Goal: Task Accomplishment & Management: Manage account settings

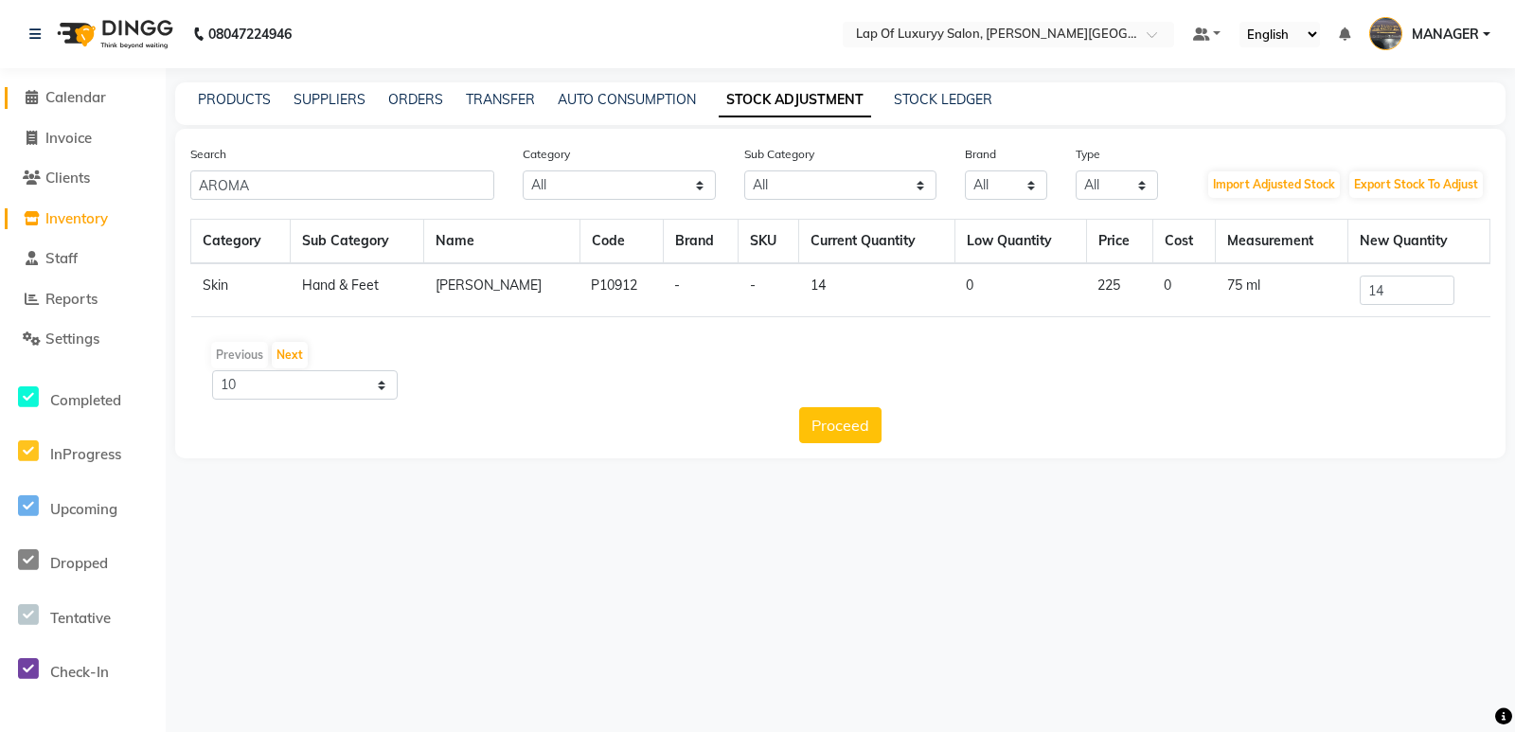
click at [37, 96] on icon at bounding box center [32, 97] width 12 height 14
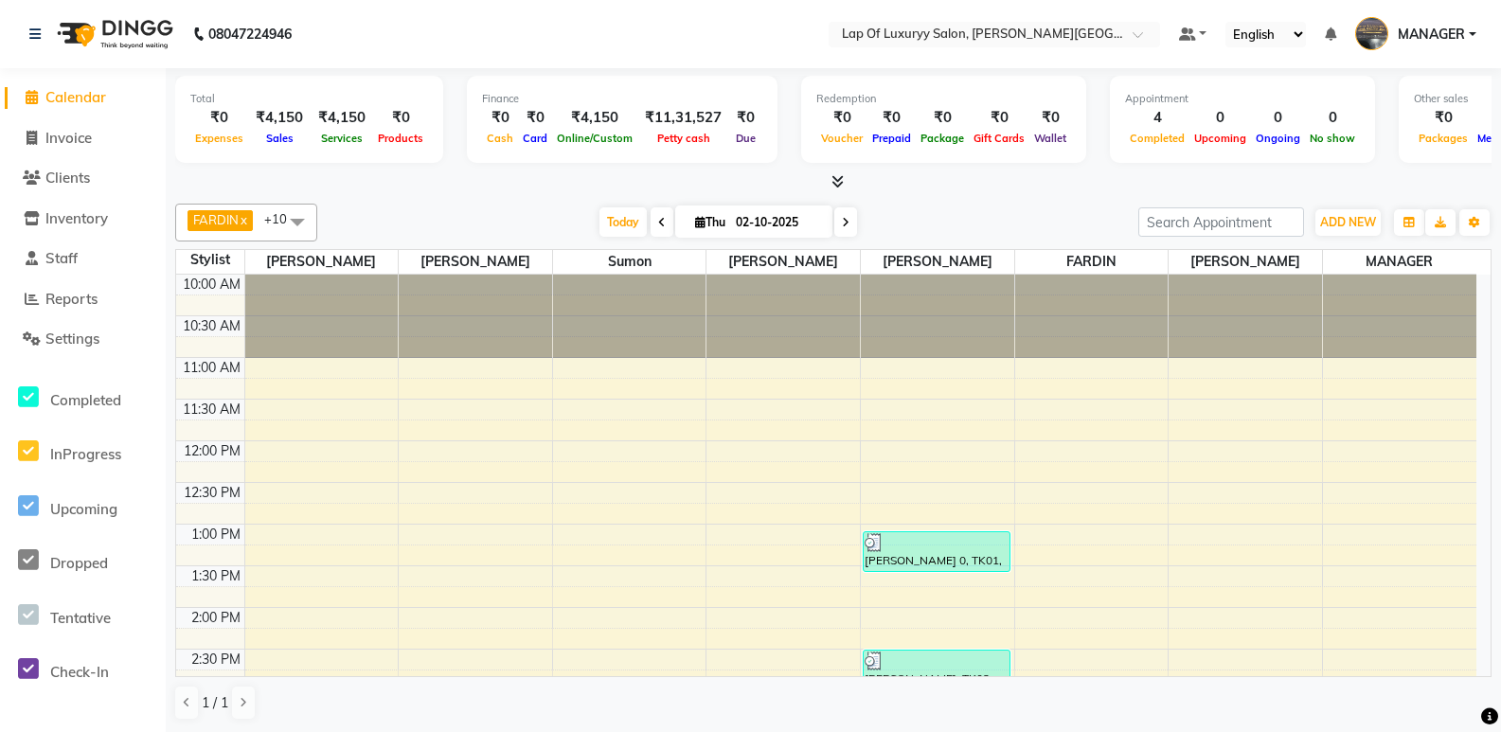
click at [106, 229] on li "Inventory" at bounding box center [83, 219] width 166 height 41
click at [95, 209] on span "Inventory" at bounding box center [76, 218] width 63 height 18
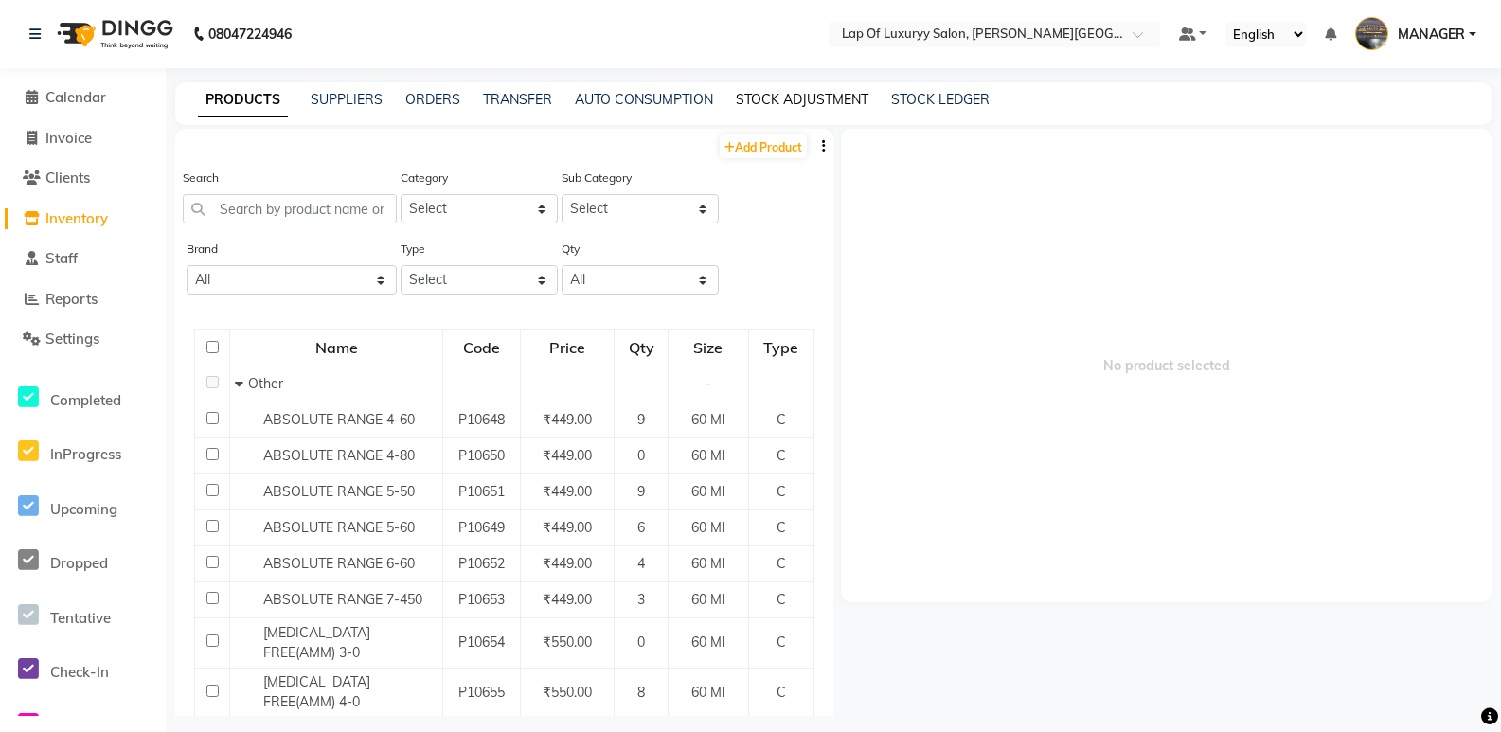
click at [810, 95] on link "STOCK ADJUSTMENT" at bounding box center [802, 99] width 133 height 17
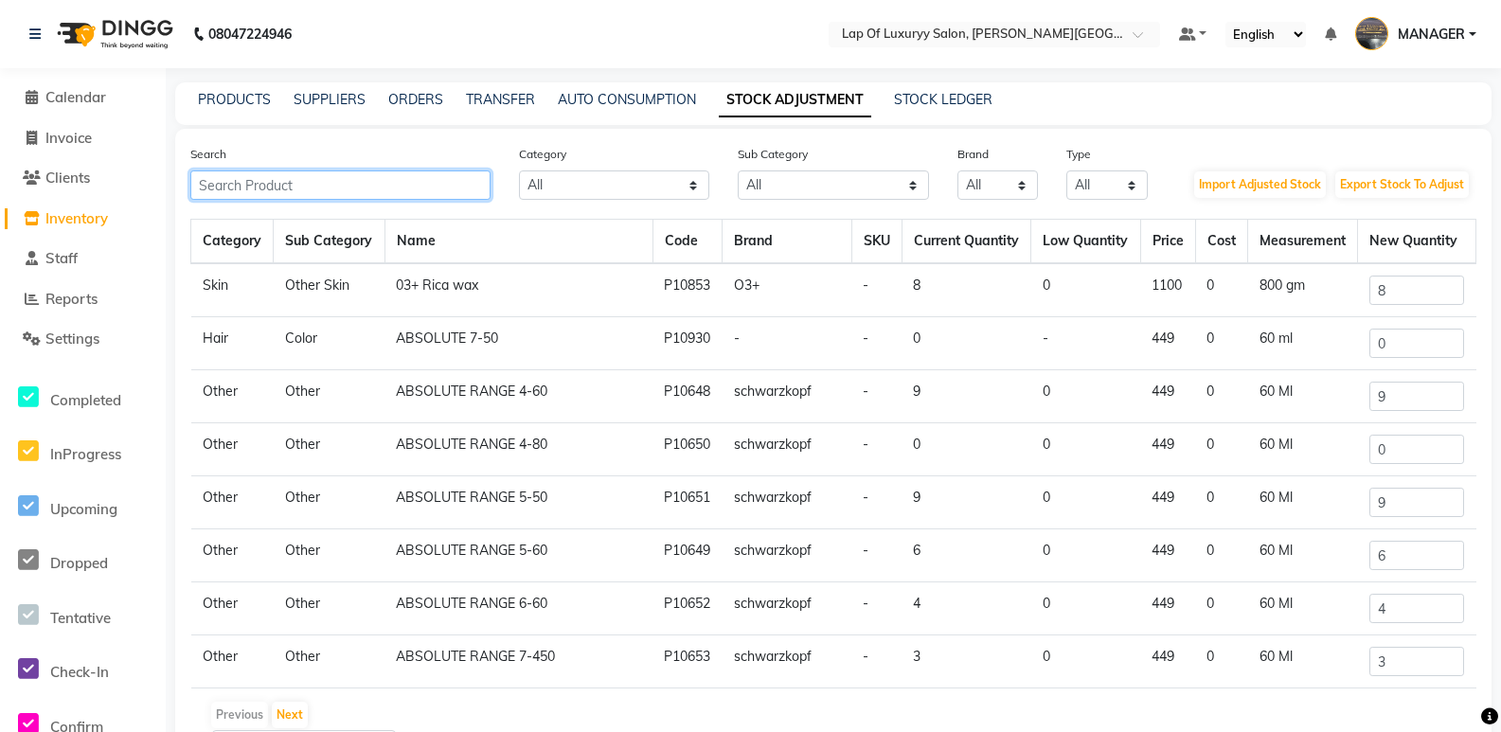
drag, startPoint x: 373, startPoint y: 186, endPoint x: 348, endPoint y: 213, distance: 37.5
click at [371, 188] on input "text" at bounding box center [340, 184] width 300 height 29
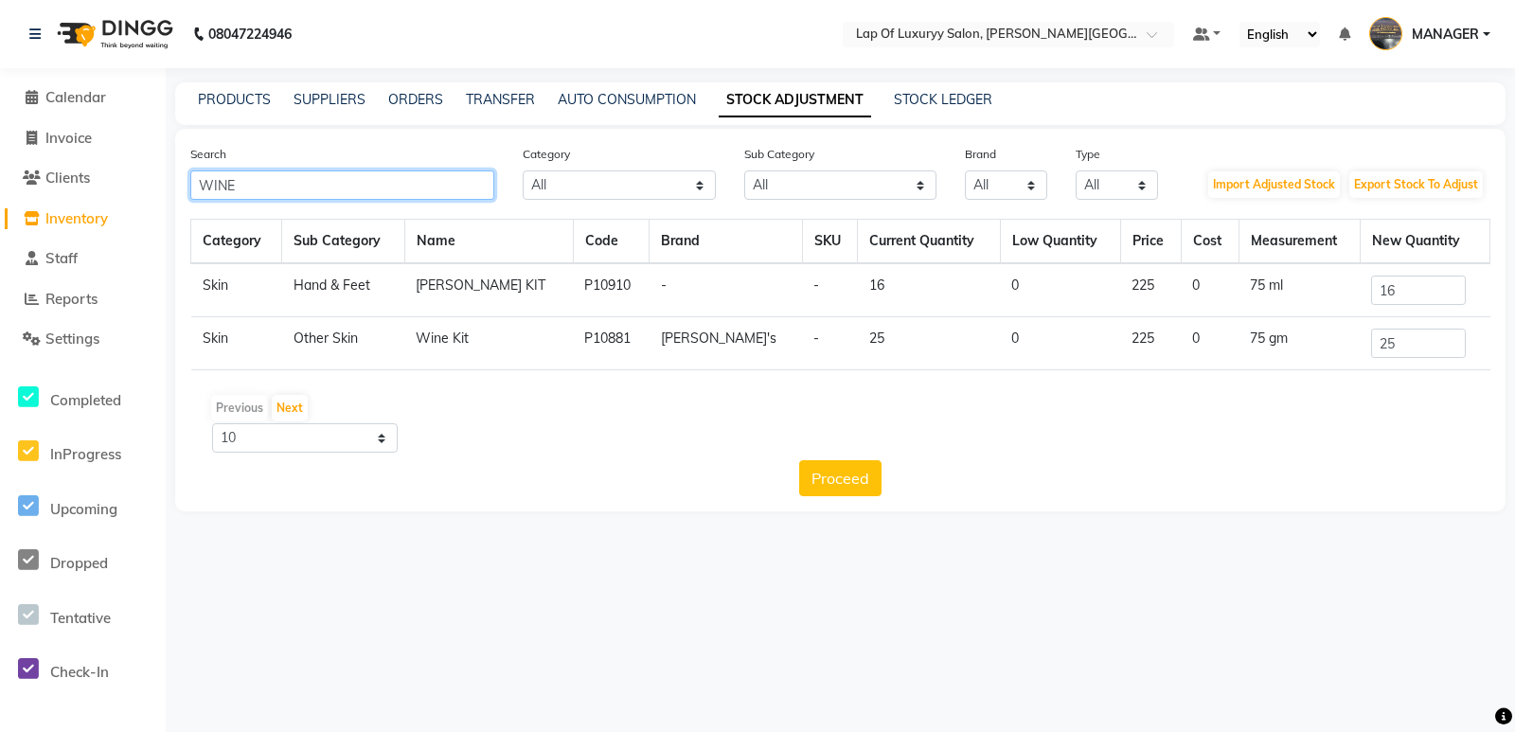
type input "WINE"
click at [1435, 280] on input "16" at bounding box center [1418, 290] width 95 height 29
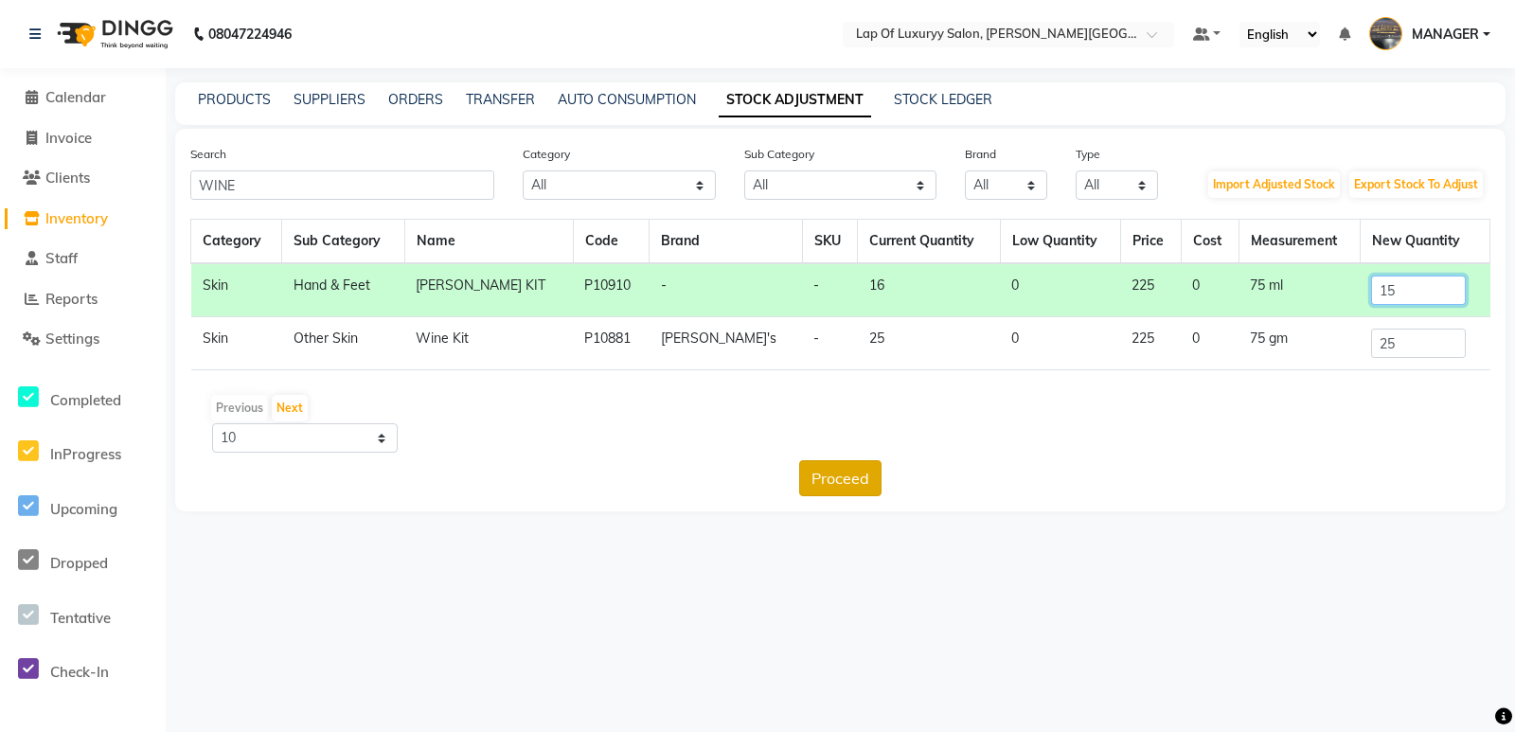
type input "15"
click at [873, 474] on button "Proceed" at bounding box center [840, 478] width 82 height 36
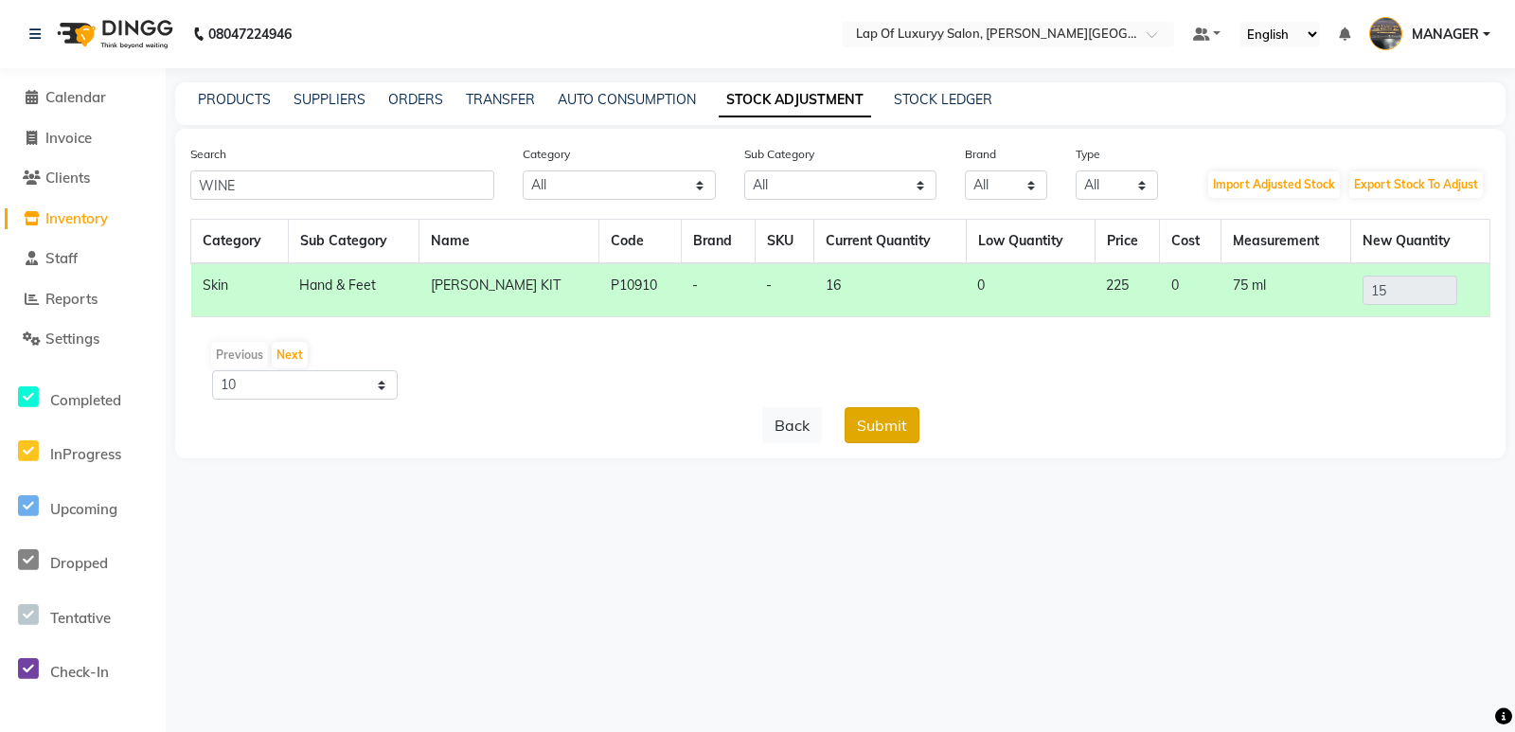
click at [888, 411] on button "Submit" at bounding box center [882, 425] width 75 height 36
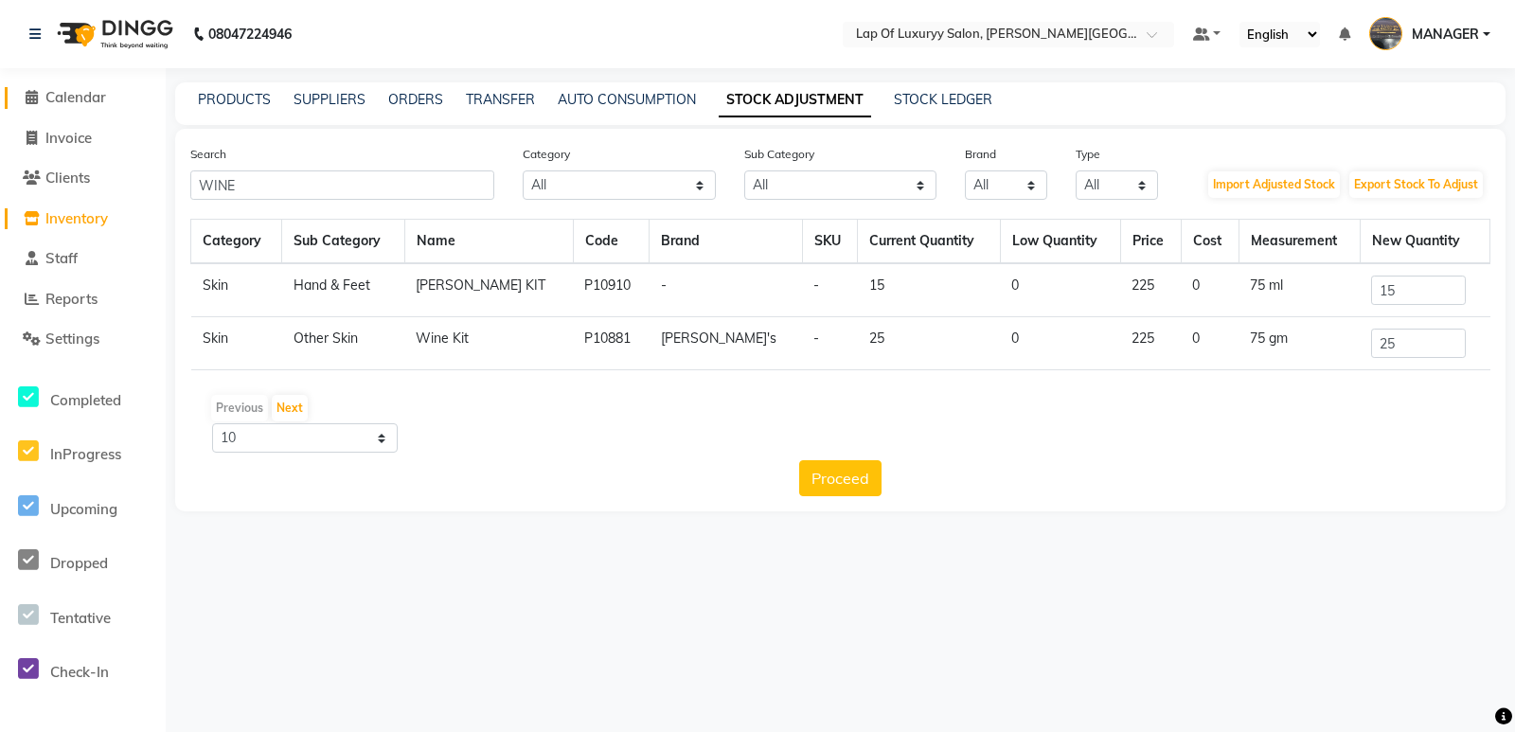
click at [29, 96] on icon at bounding box center [32, 97] width 12 height 14
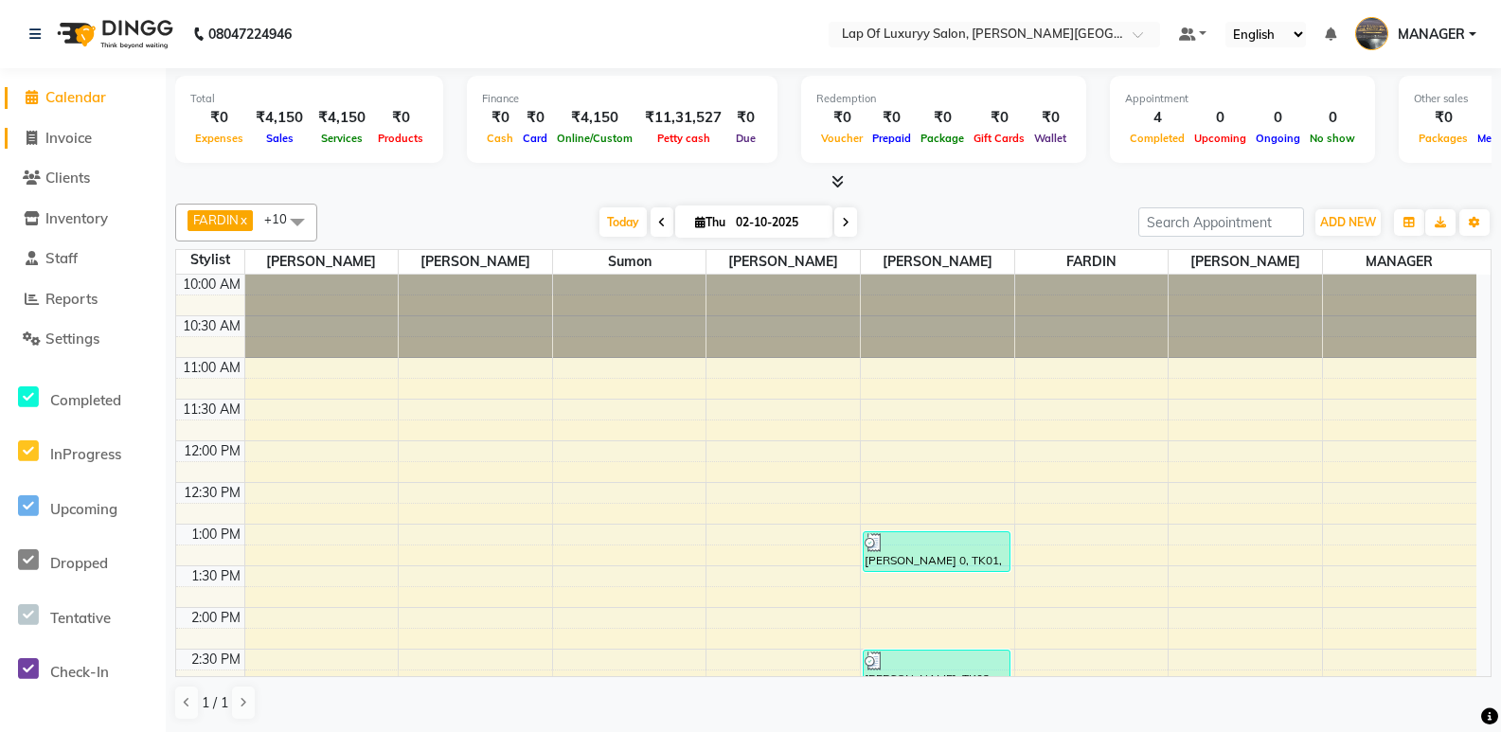
click at [34, 143] on icon at bounding box center [32, 138] width 10 height 14
select select "17"
select select "service"
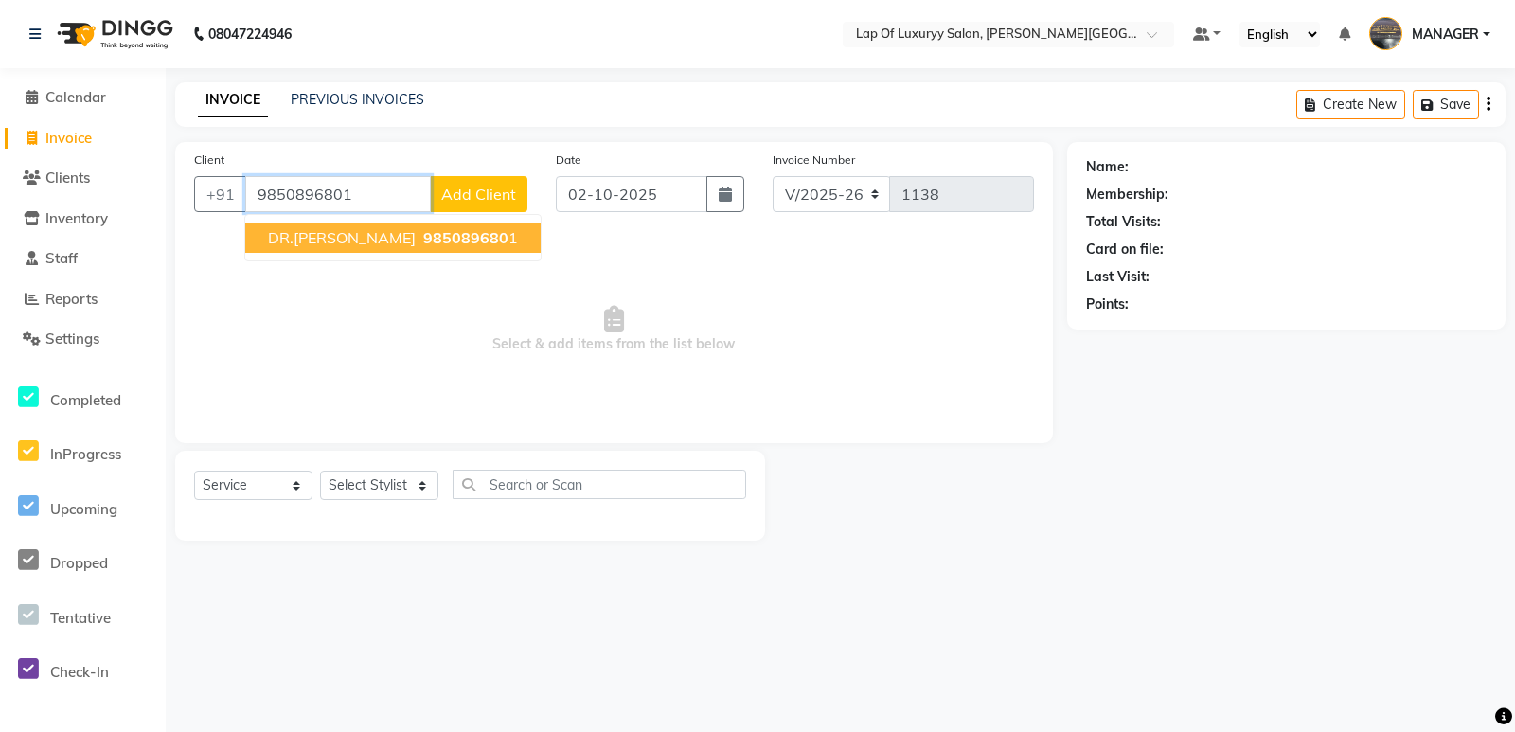
type input "9850896801"
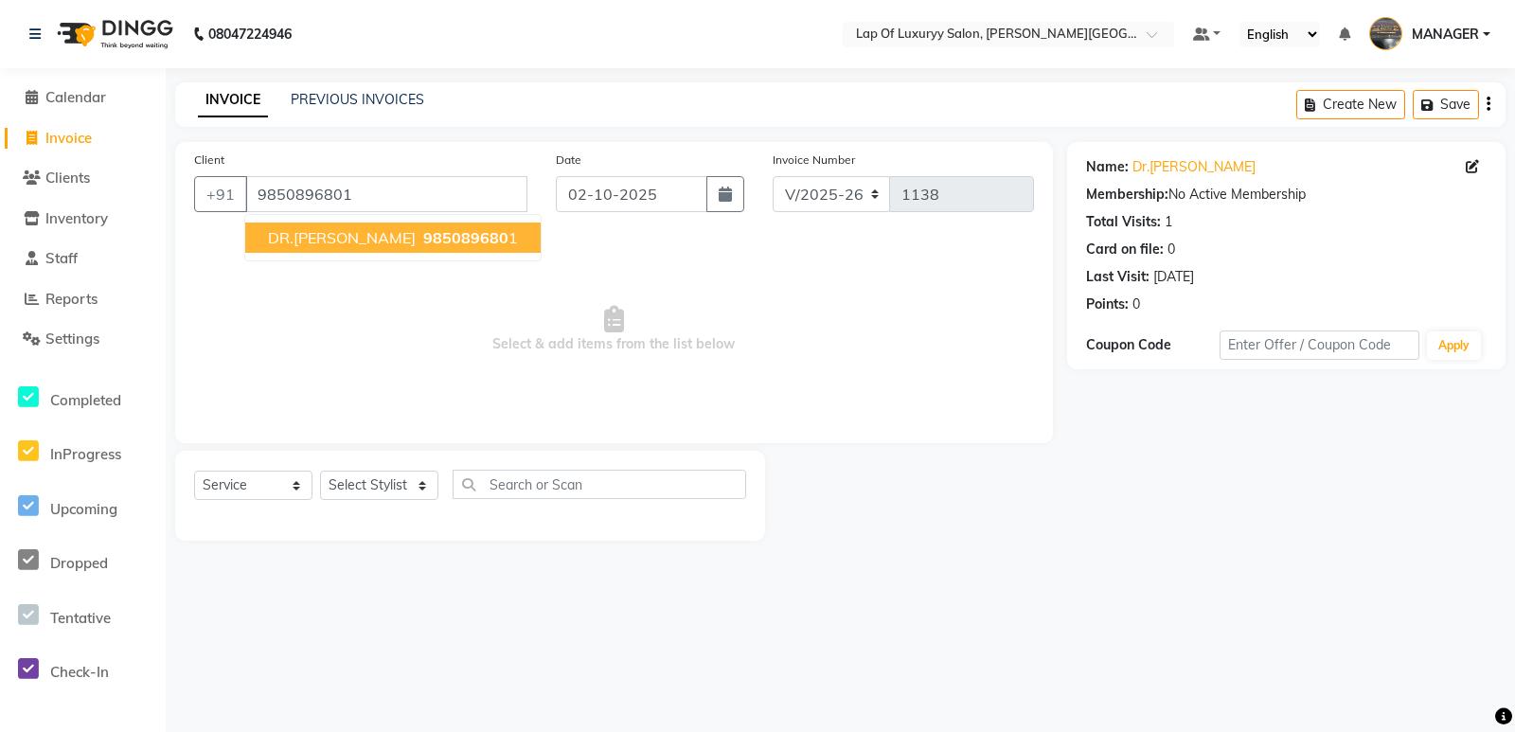
click at [423, 240] on span "985089680" at bounding box center [465, 237] width 85 height 19
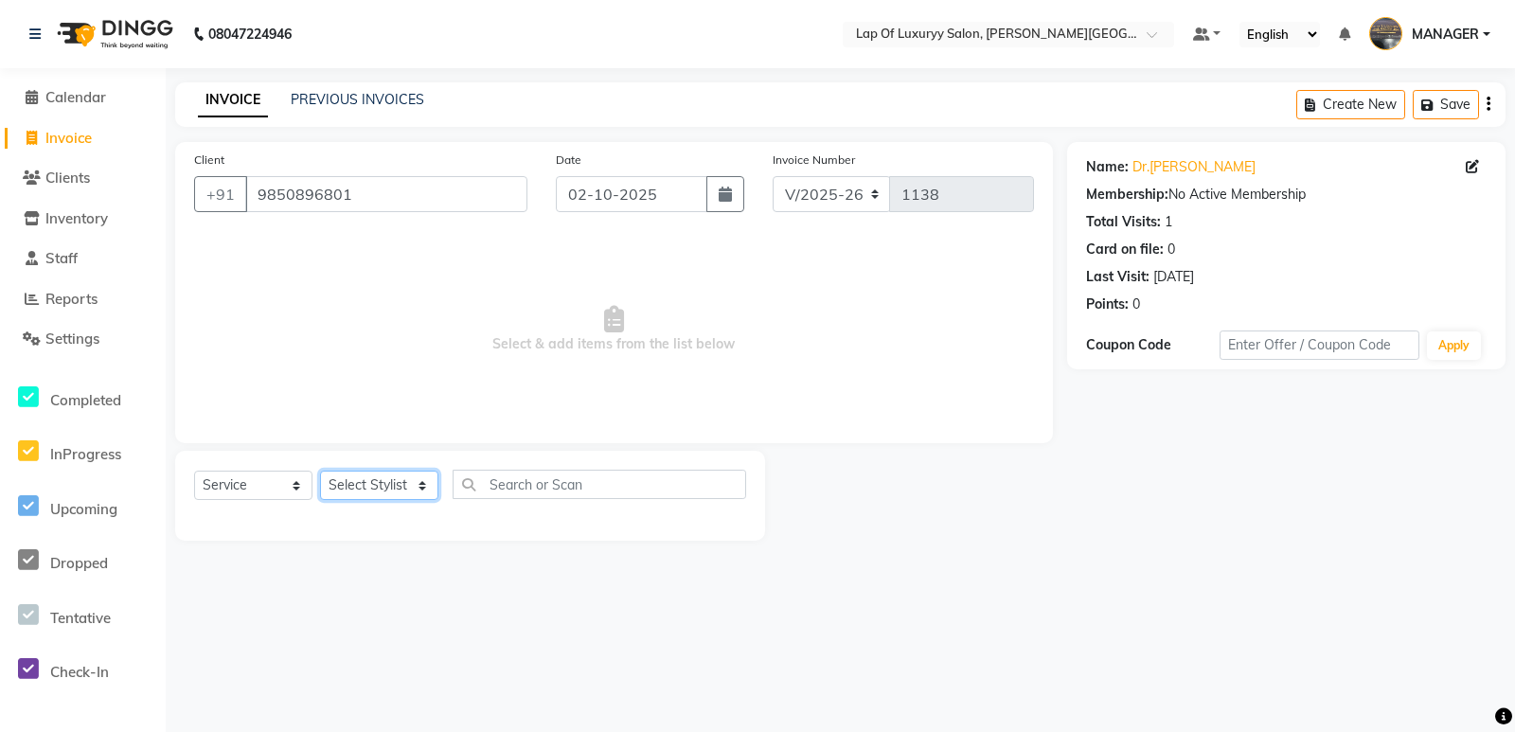
click at [372, 474] on select "Select Stylist FARDIN [PERSON_NAME] [PERSON_NAME] MANAGER [PERSON_NAME] [PERSON…" at bounding box center [379, 485] width 118 height 29
select select "54653"
click at [320, 471] on select "Select Stylist FARDIN [PERSON_NAME] [PERSON_NAME] MANAGER [PERSON_NAME] [PERSON…" at bounding box center [379, 485] width 118 height 29
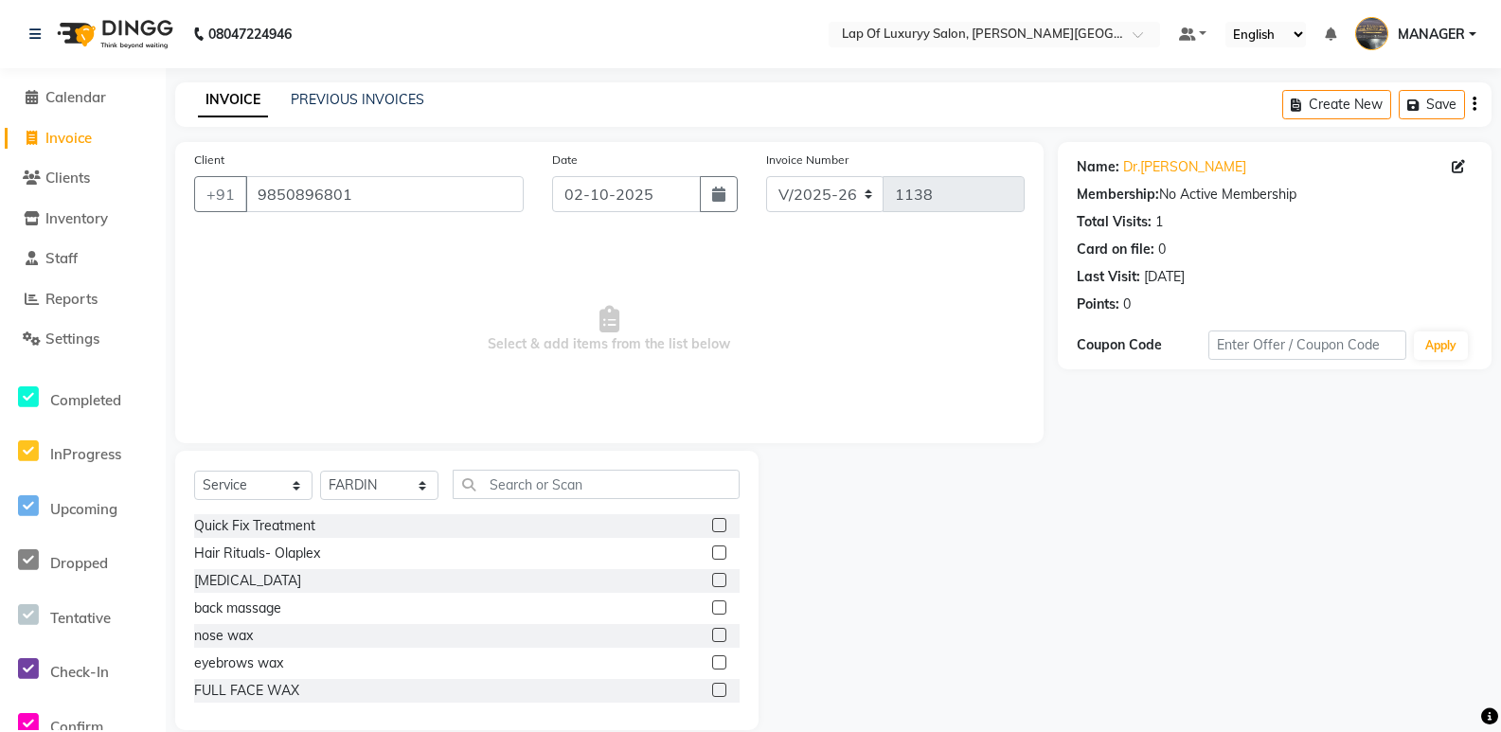
click at [534, 460] on div "Select Service Product Membership Package Voucher Prepaid Gift Card Select Styl…" at bounding box center [466, 590] width 583 height 279
click at [526, 480] on input "text" at bounding box center [596, 484] width 287 height 29
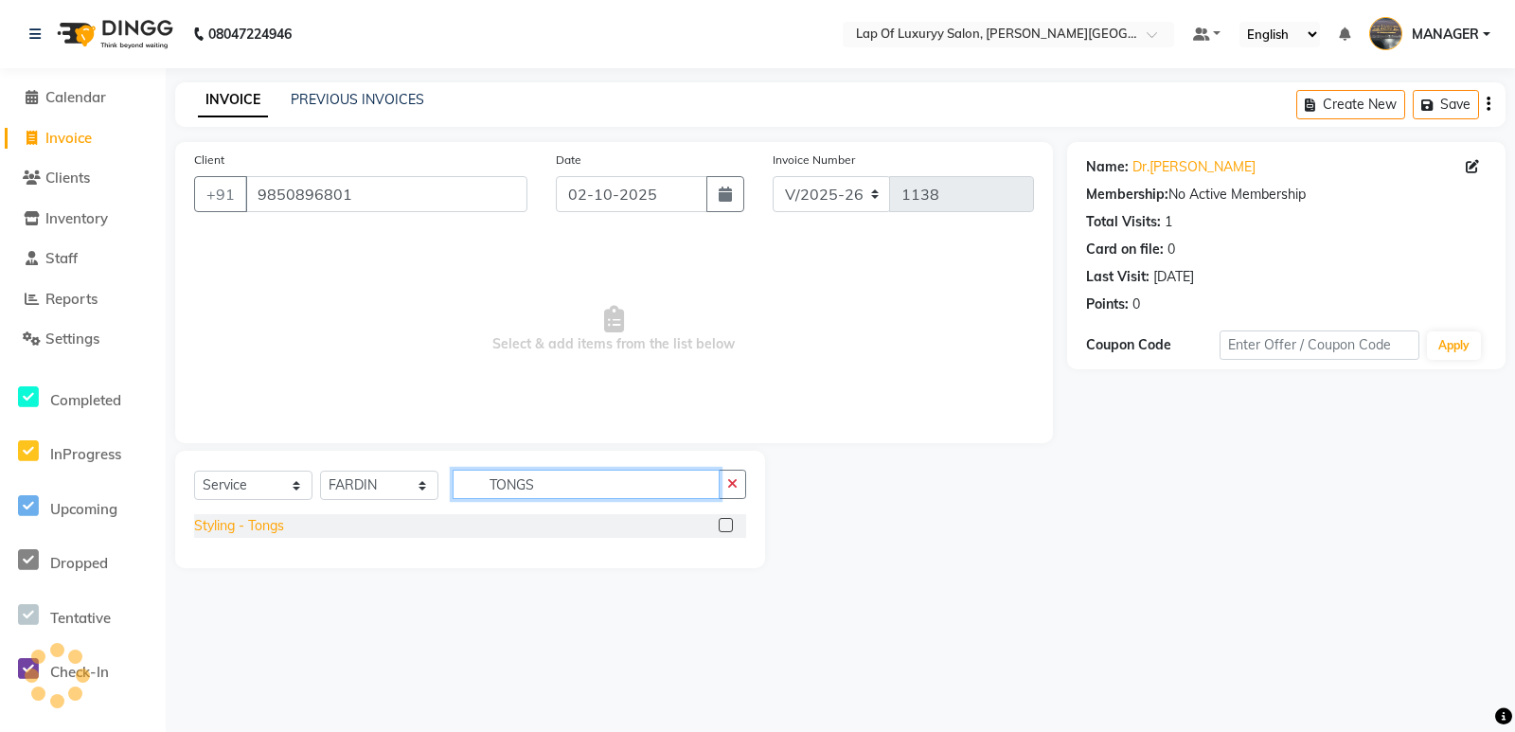
type input "TONGS"
click at [252, 517] on div "Styling - Tongs" at bounding box center [239, 526] width 90 height 20
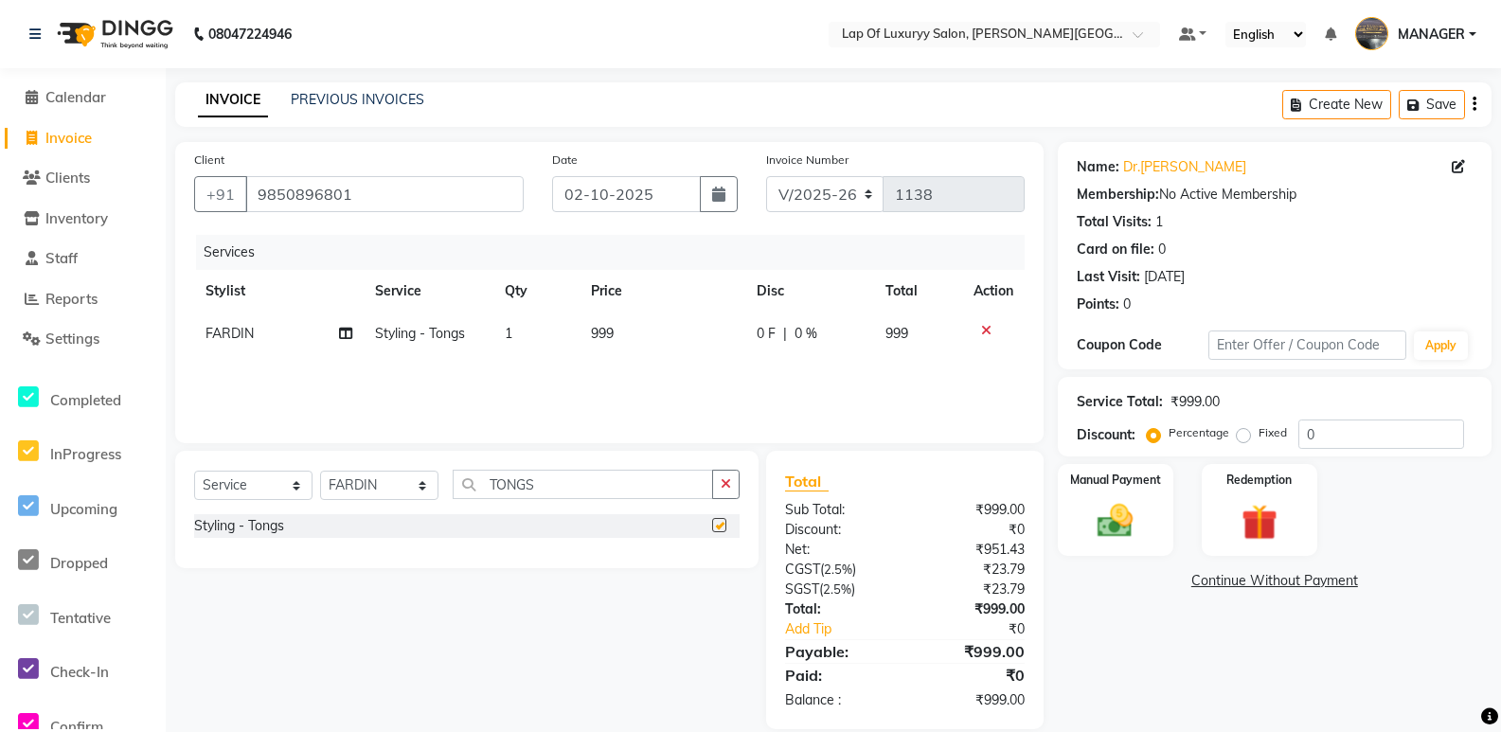
checkbox input "false"
click at [618, 343] on td "999" at bounding box center [663, 334] width 167 height 43
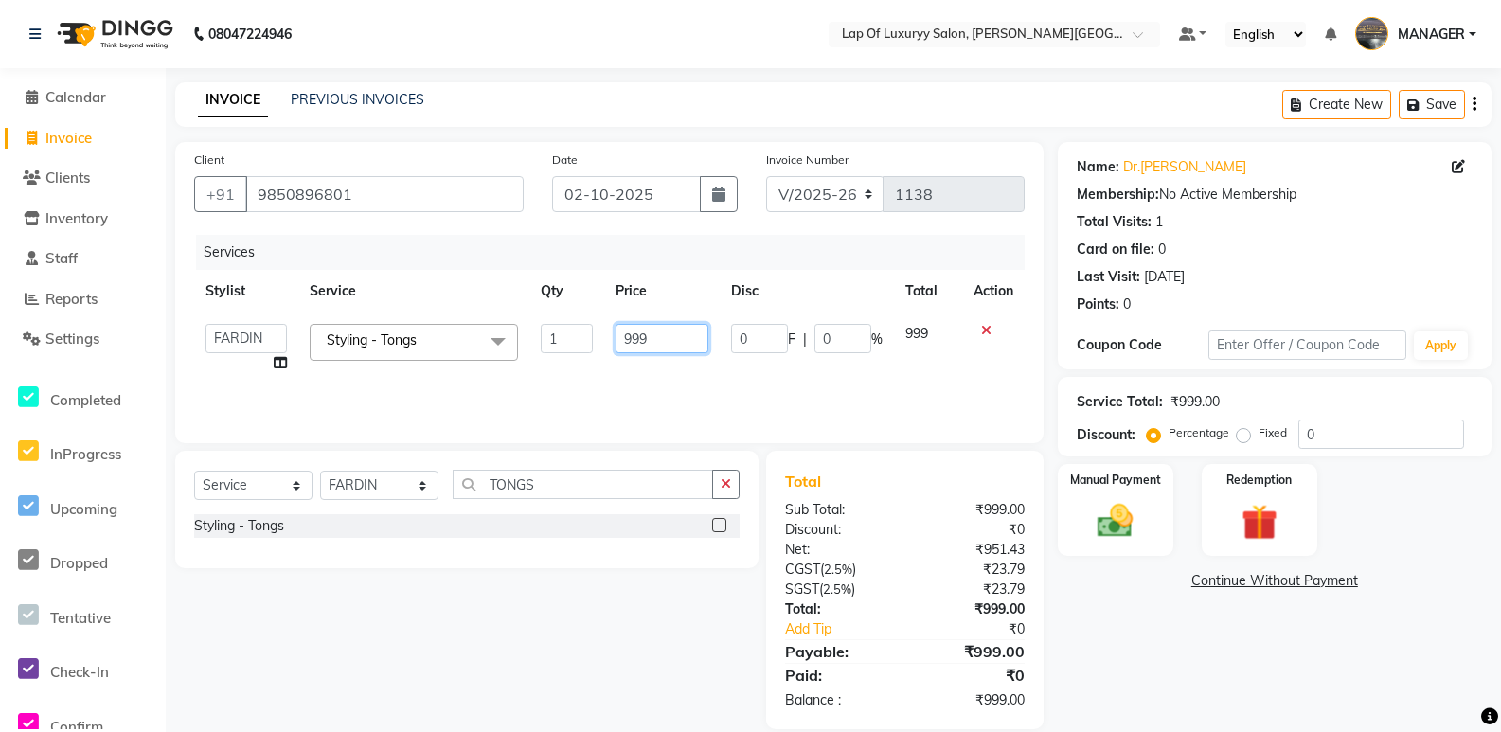
click at [647, 340] on input "999" at bounding box center [662, 338] width 93 height 29
type input "9"
type input "1200"
click at [1192, 632] on div "Name: Dr.[PERSON_NAME] Membership: No Active Membership Total Visits: 1 Card on…" at bounding box center [1282, 435] width 448 height 587
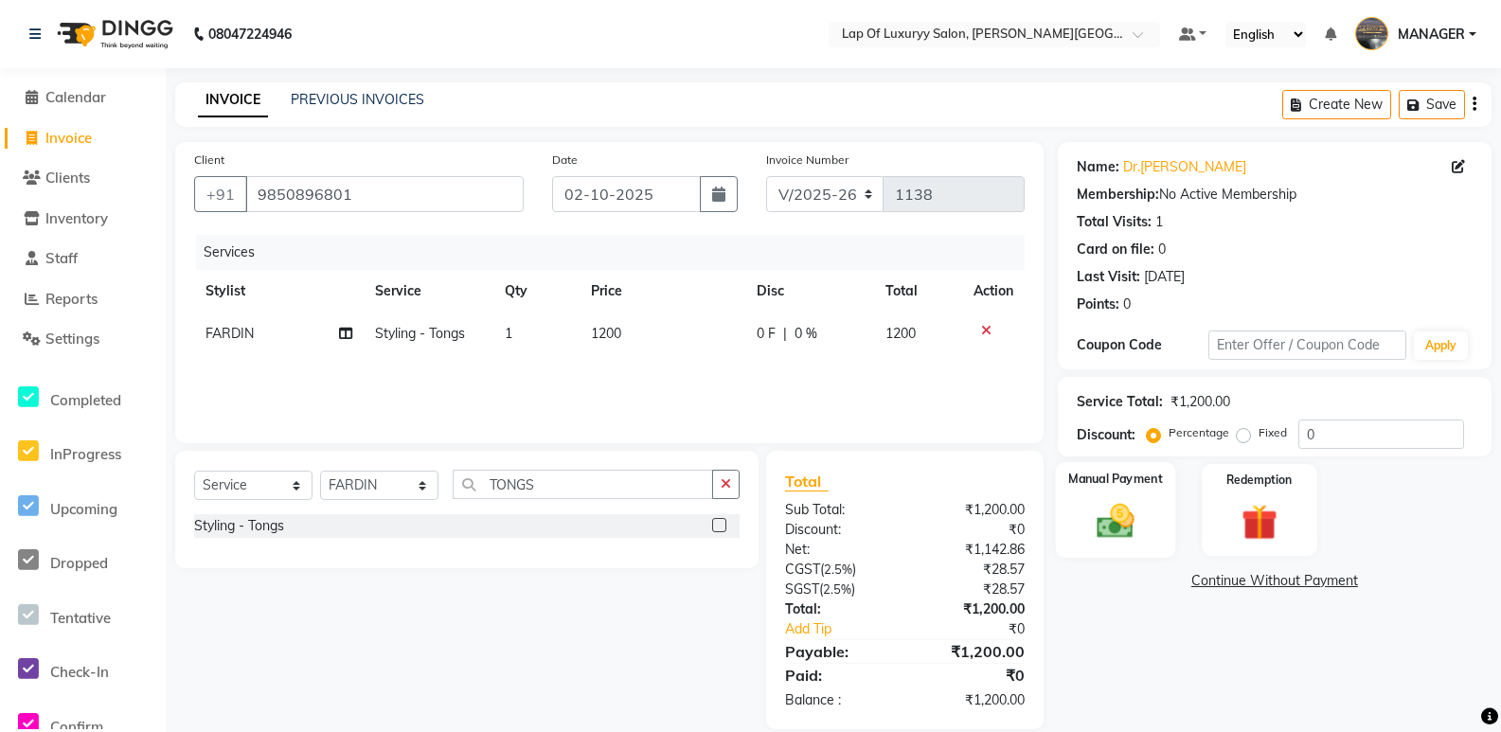
click at [1112, 517] on img at bounding box center [1115, 521] width 61 height 43
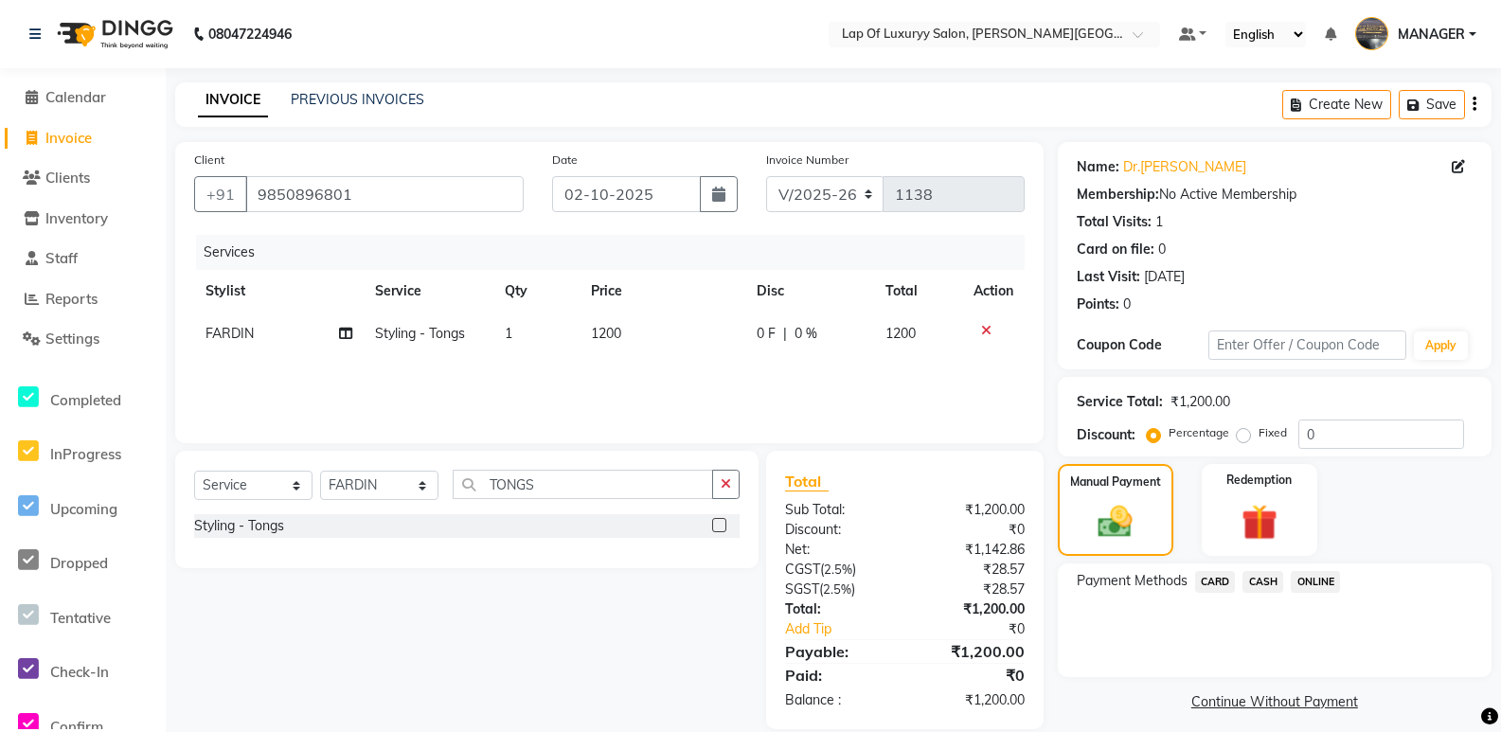
click at [1297, 585] on span "ONLINE" at bounding box center [1315, 582] width 49 height 22
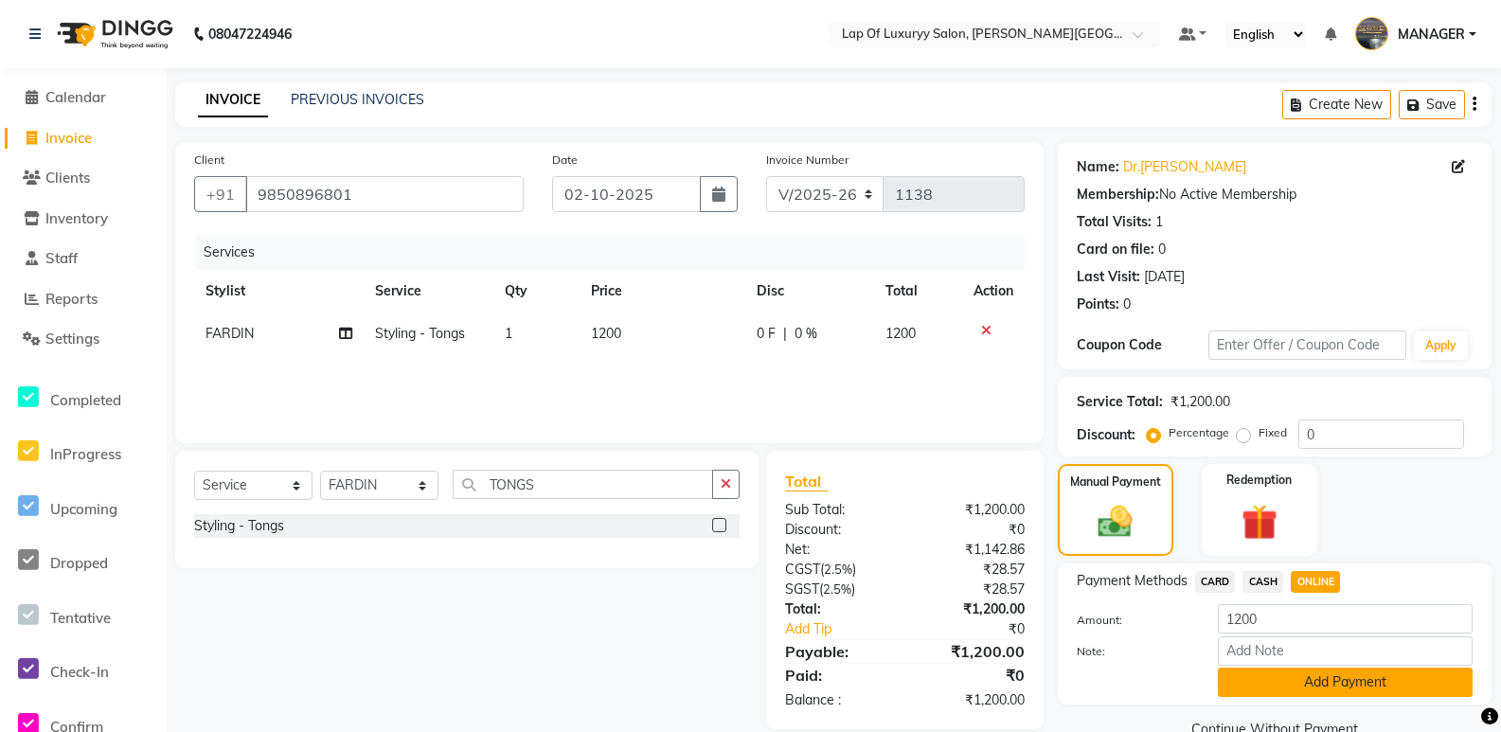
click at [1300, 678] on button "Add Payment" at bounding box center [1345, 682] width 255 height 29
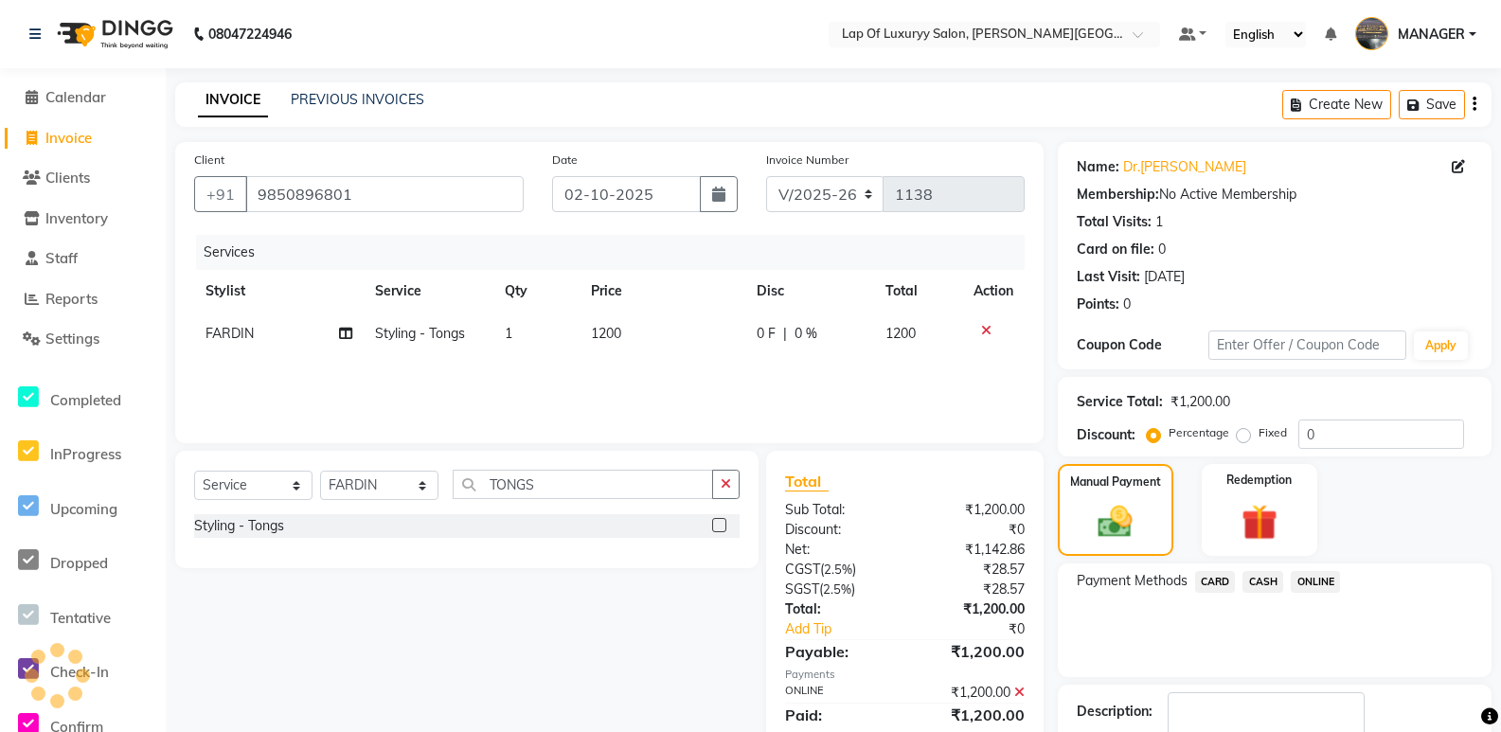
scroll to position [119, 0]
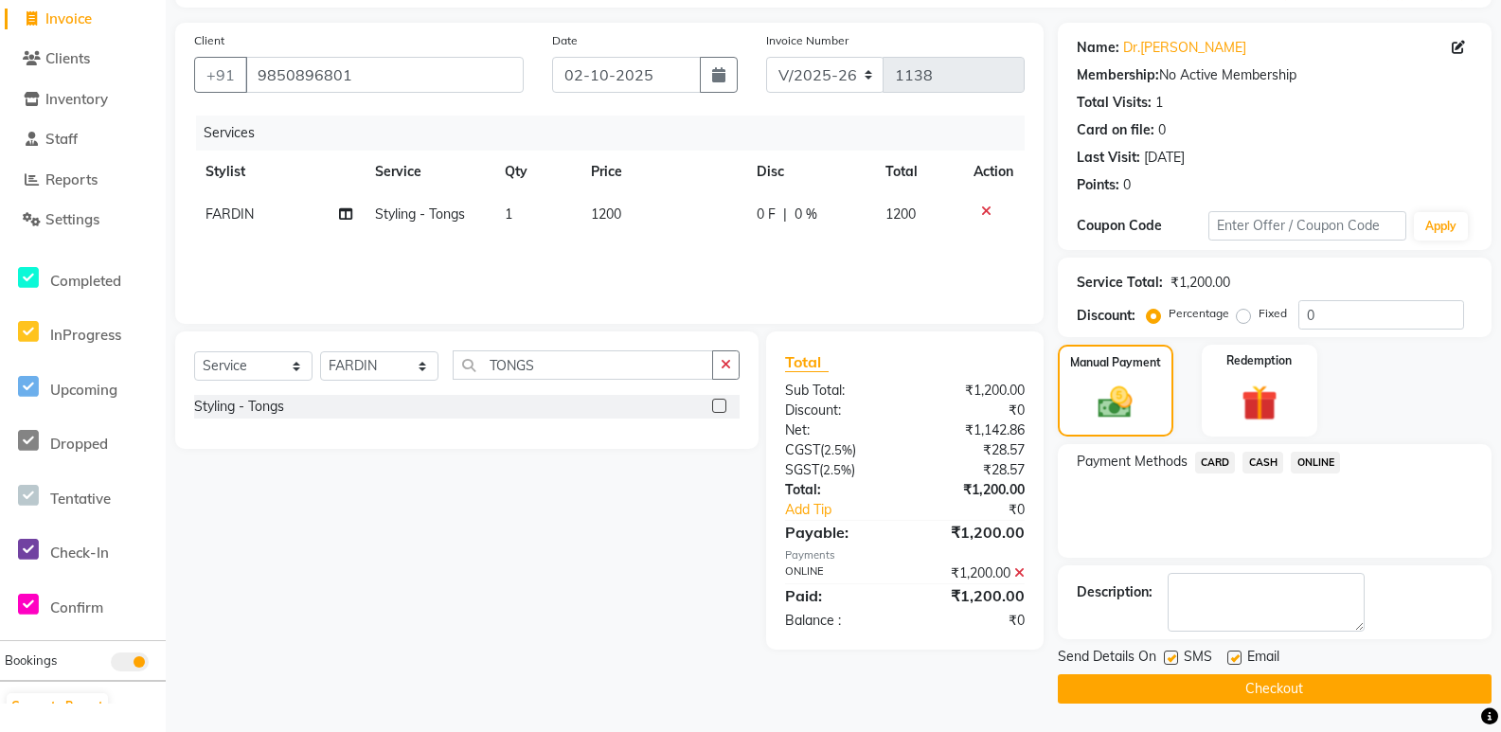
click at [1238, 659] on label at bounding box center [1235, 658] width 14 height 14
click at [1238, 659] on input "checkbox" at bounding box center [1234, 659] width 12 height 12
checkbox input "false"
click at [1089, 697] on button "Checkout" at bounding box center [1275, 688] width 434 height 29
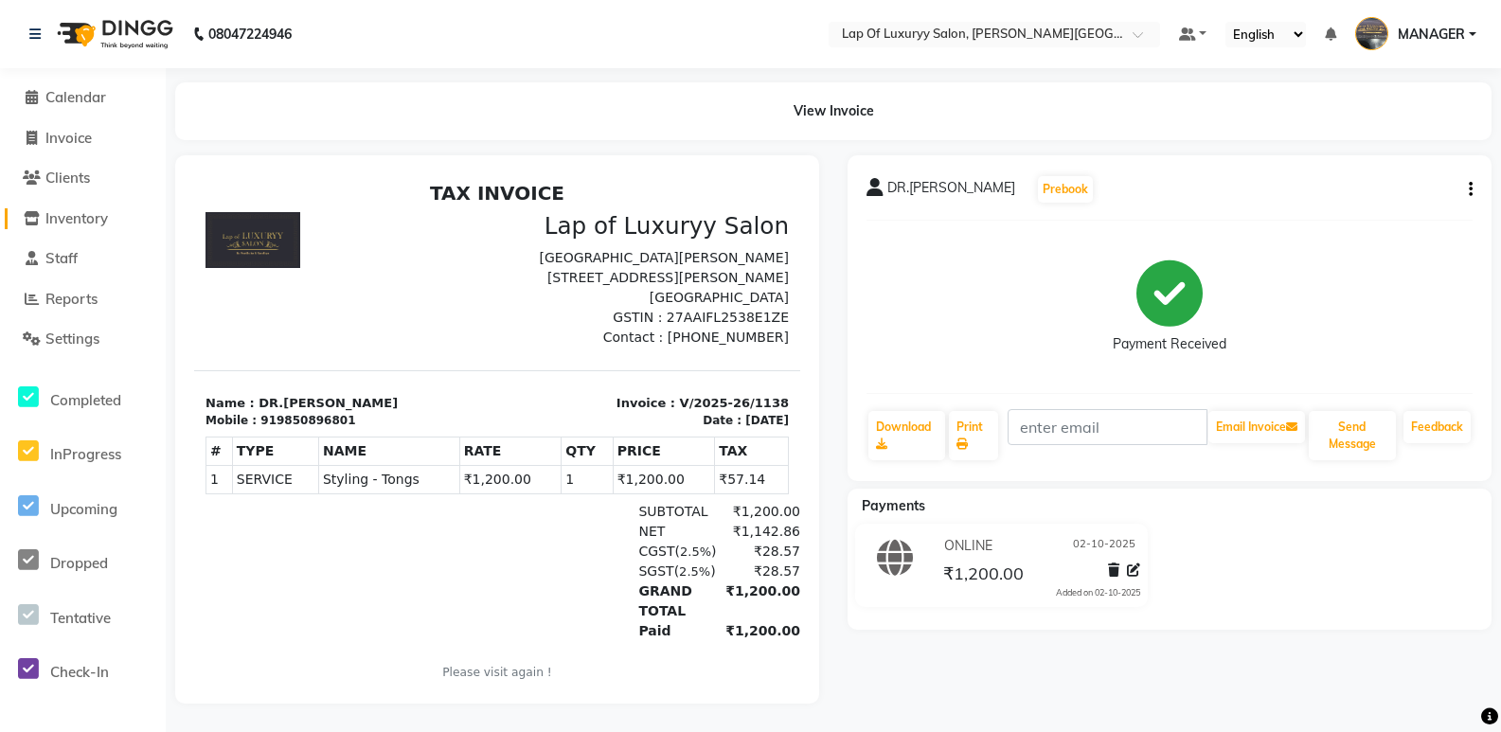
click at [95, 224] on span "Inventory" at bounding box center [76, 218] width 63 height 18
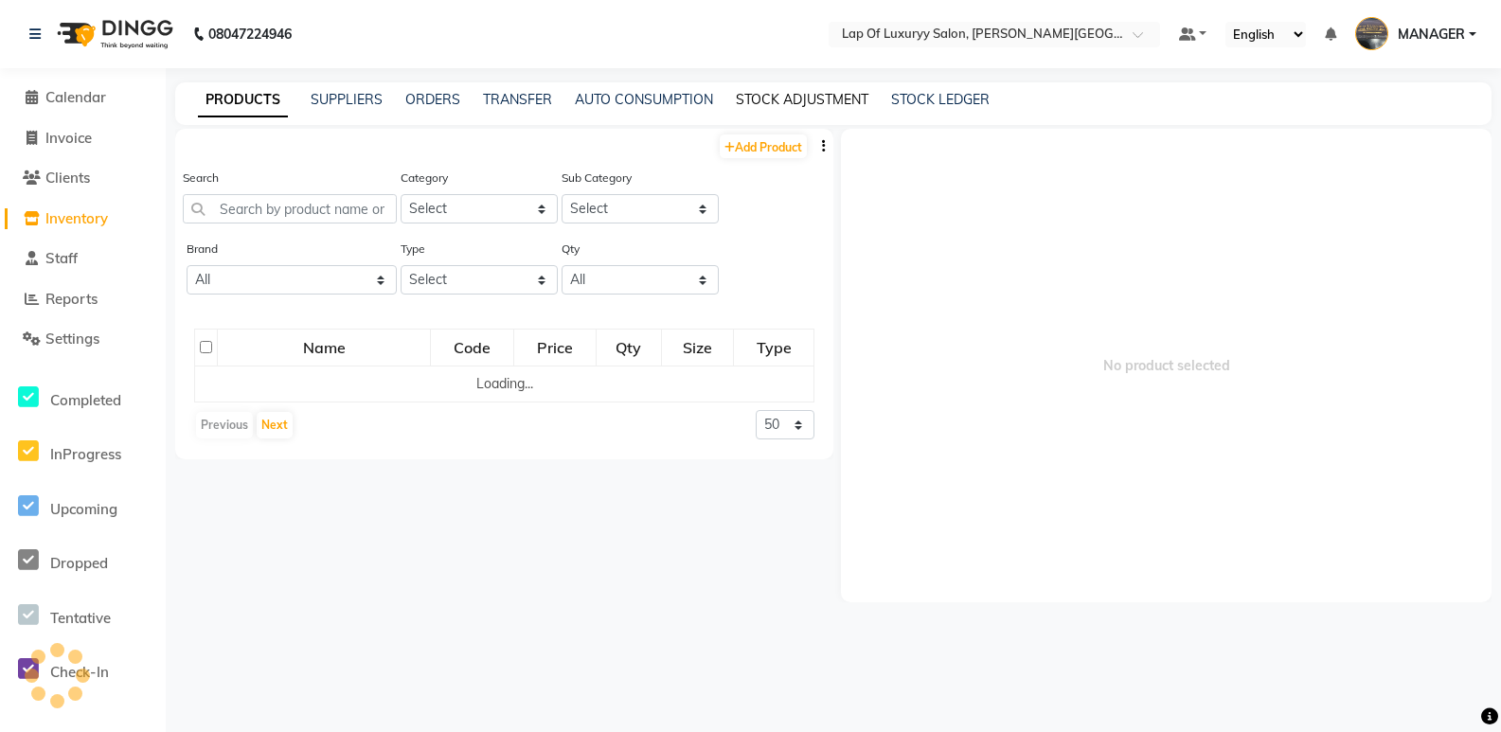
click at [779, 102] on link "STOCK ADJUSTMENT" at bounding box center [802, 99] width 133 height 17
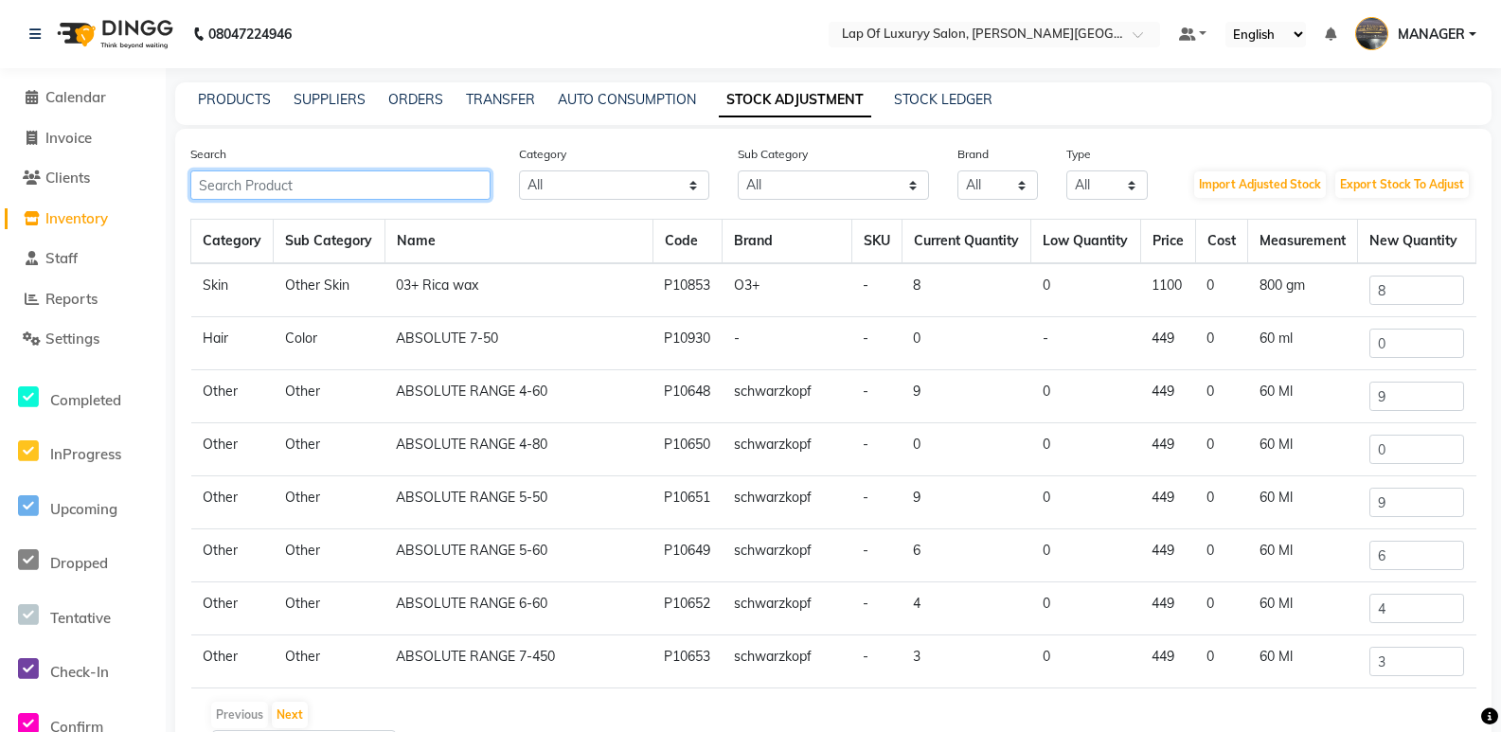
click at [338, 189] on input "text" at bounding box center [340, 184] width 300 height 29
click at [330, 161] on div "Search" at bounding box center [340, 172] width 329 height 56
click at [313, 183] on input "text" at bounding box center [340, 184] width 300 height 29
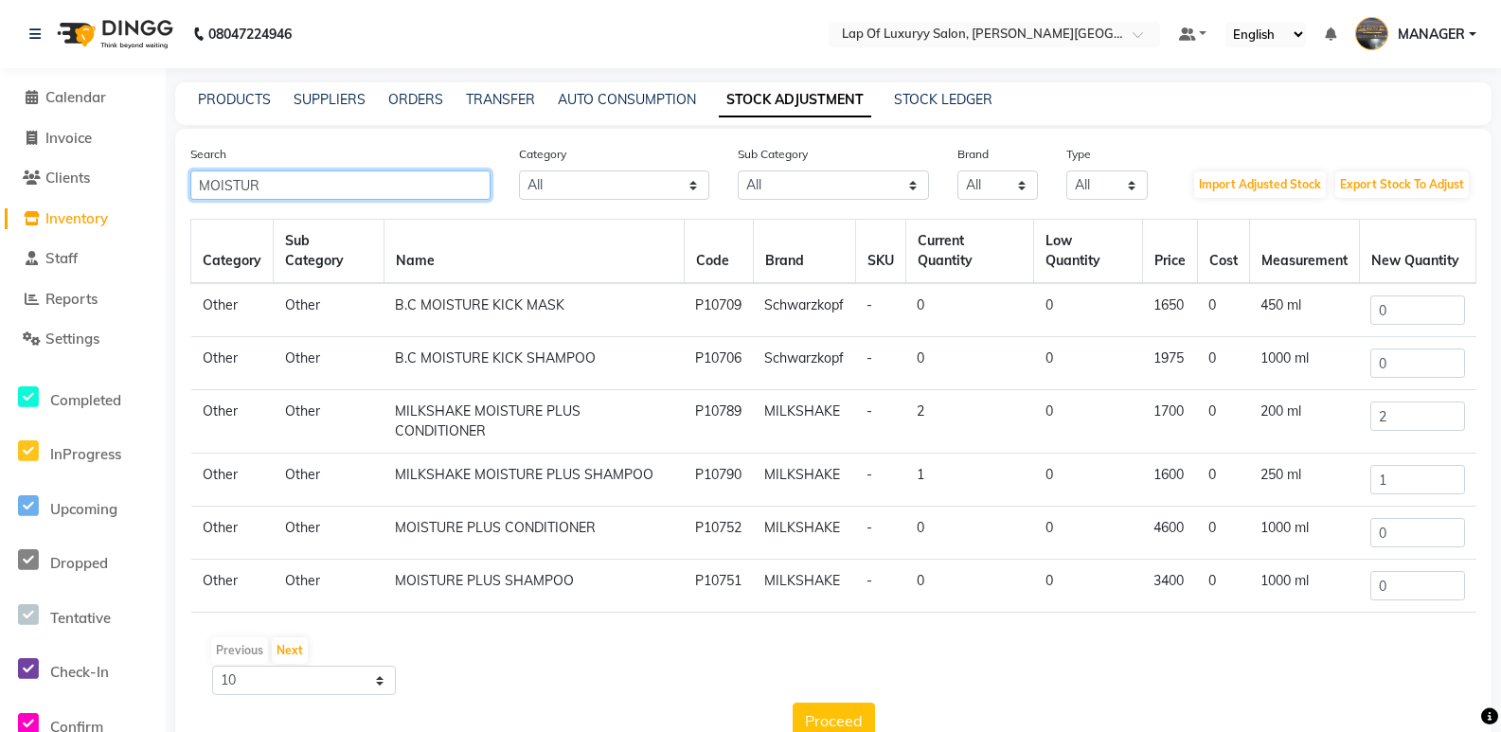
type input "MOISTUR"
click at [1431, 487] on input "1" at bounding box center [1418, 479] width 94 height 29
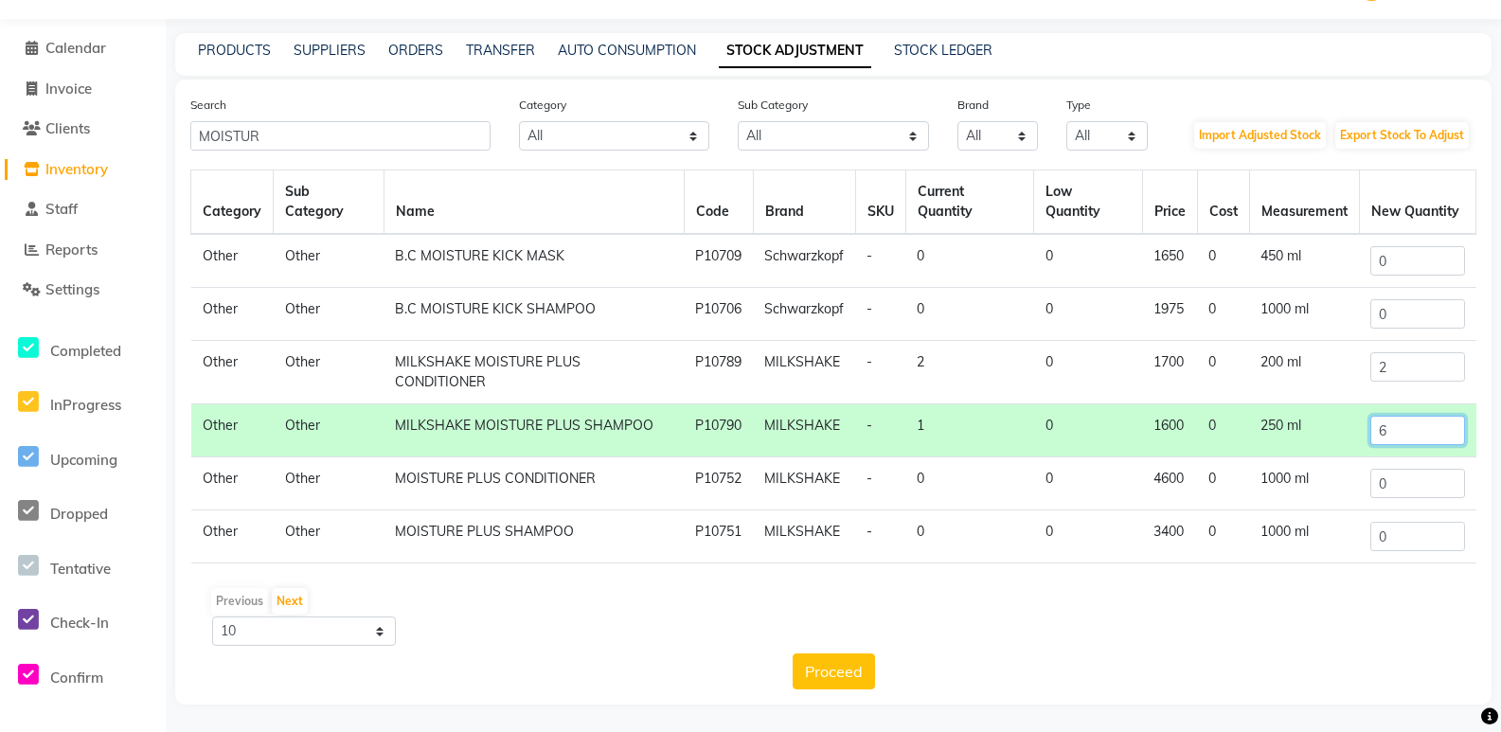
scroll to position [50, 0]
type input "6"
click at [836, 672] on button "Proceed" at bounding box center [834, 671] width 82 height 36
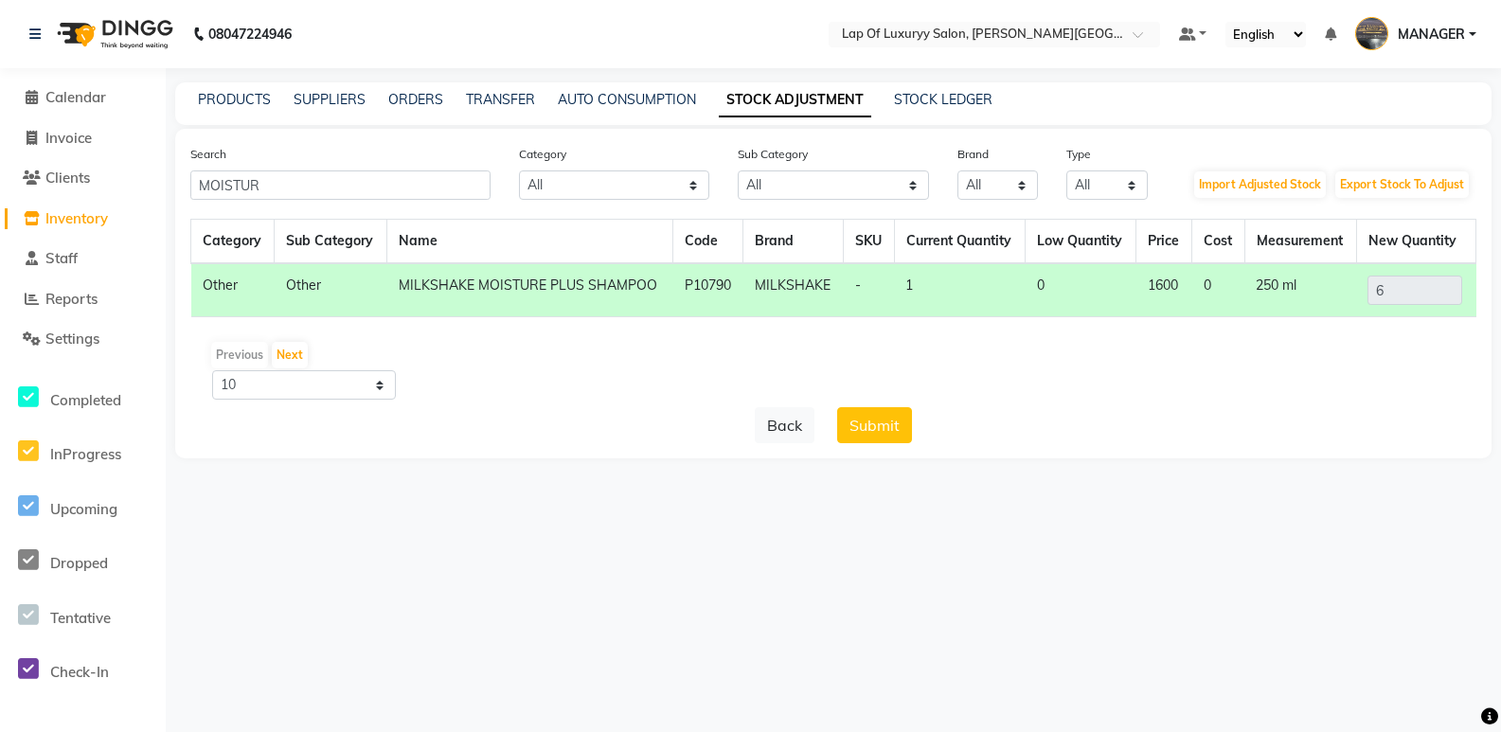
scroll to position [0, 0]
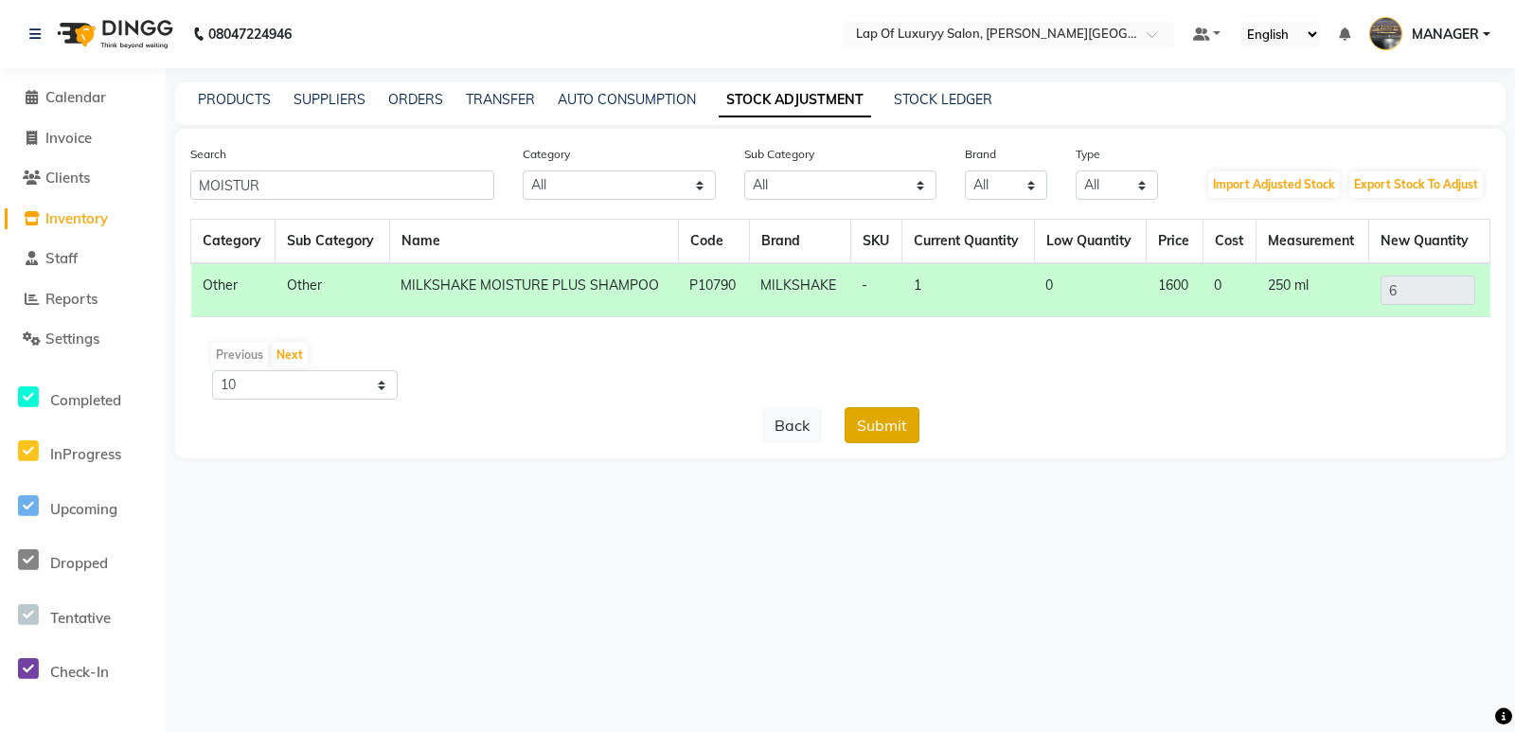
click at [873, 431] on button "Submit" at bounding box center [882, 425] width 75 height 36
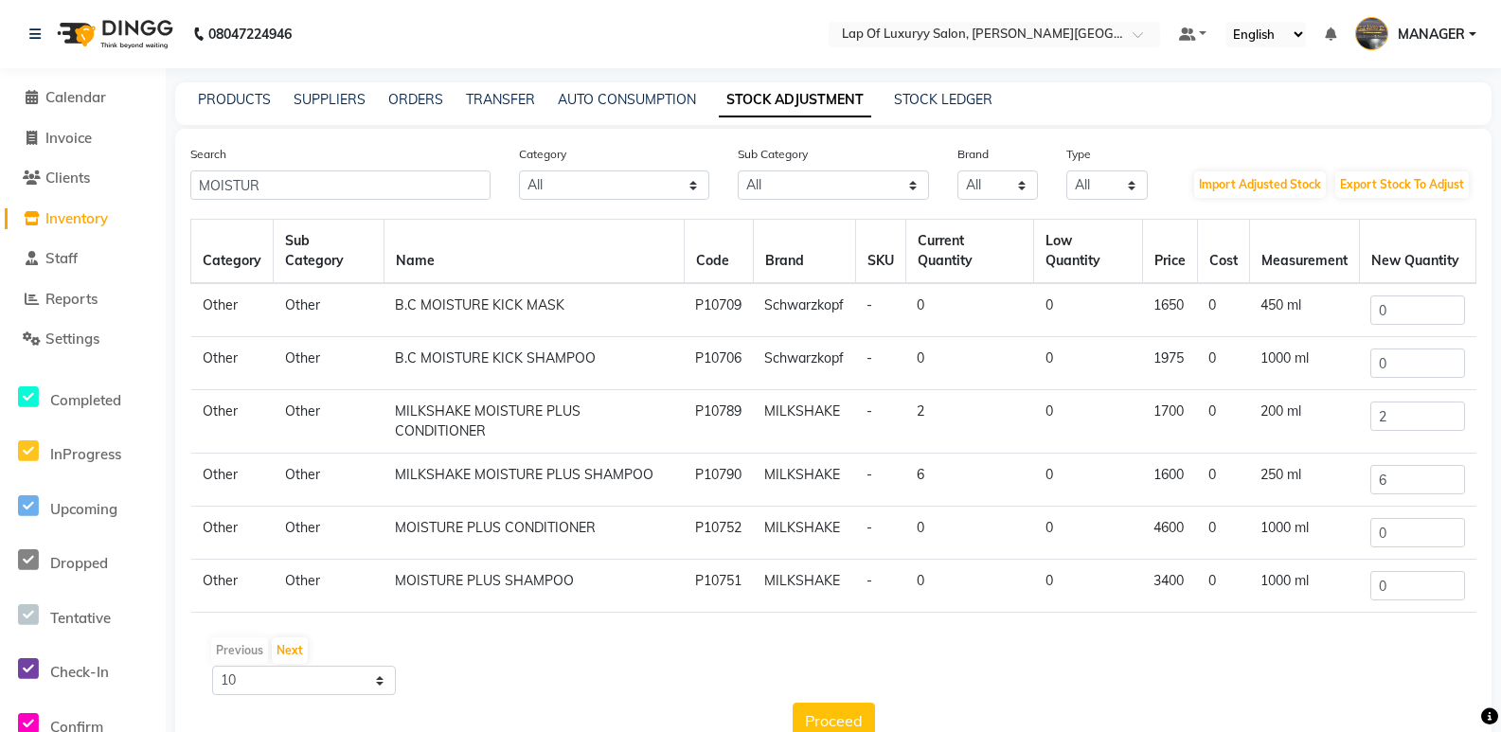
click at [1429, 396] on td "2" at bounding box center [1417, 421] width 116 height 63
click at [1427, 402] on input "2" at bounding box center [1418, 416] width 94 height 29
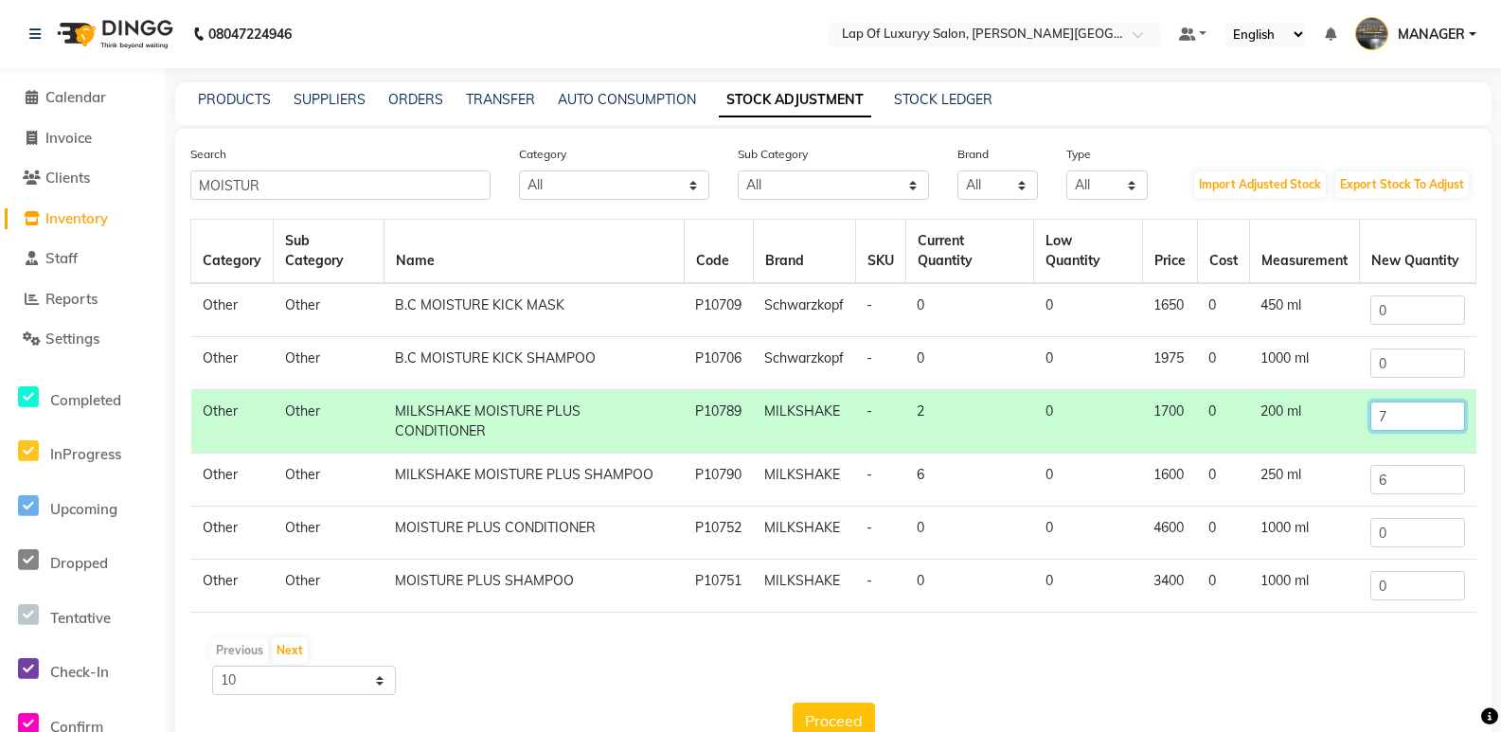
scroll to position [50, 0]
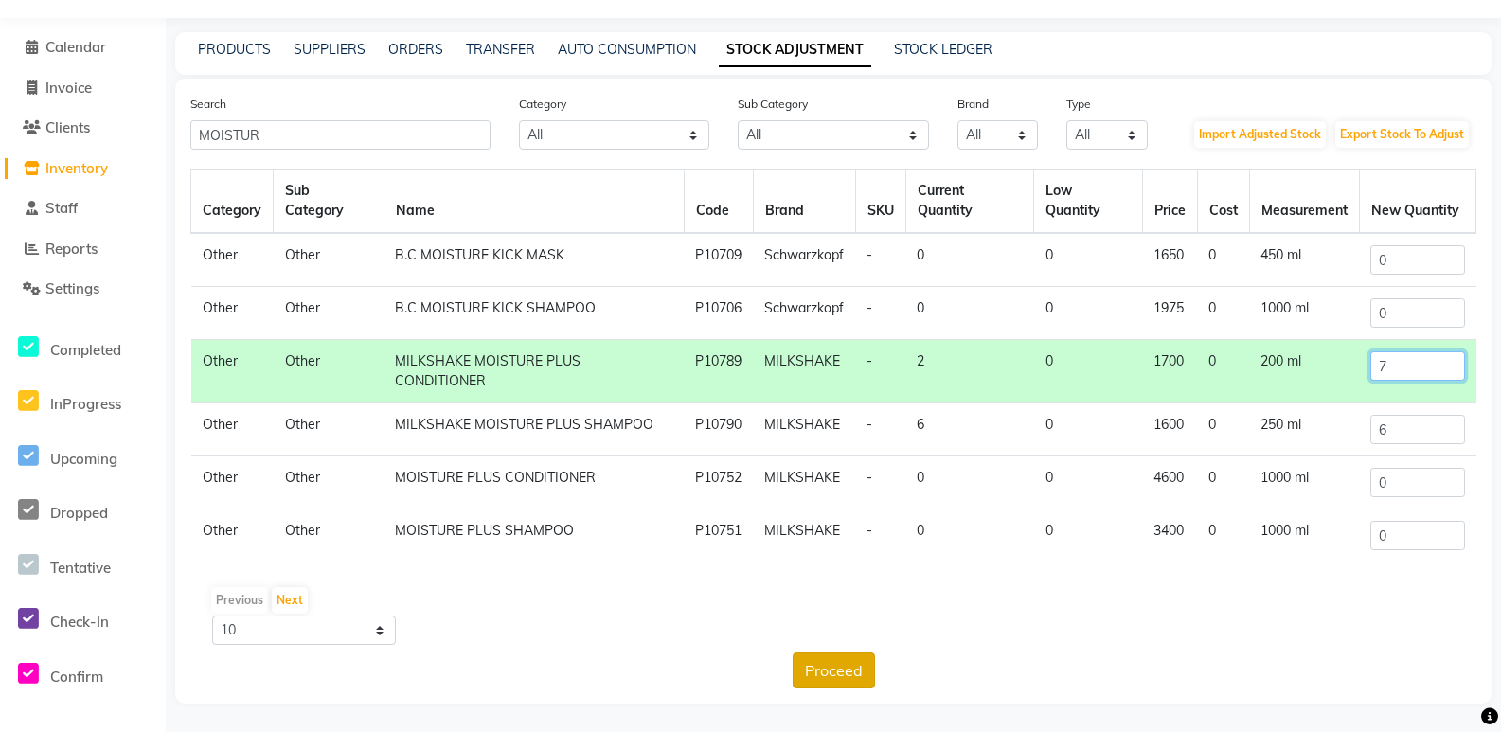
type input "7"
click at [848, 664] on button "Proceed" at bounding box center [834, 671] width 82 height 36
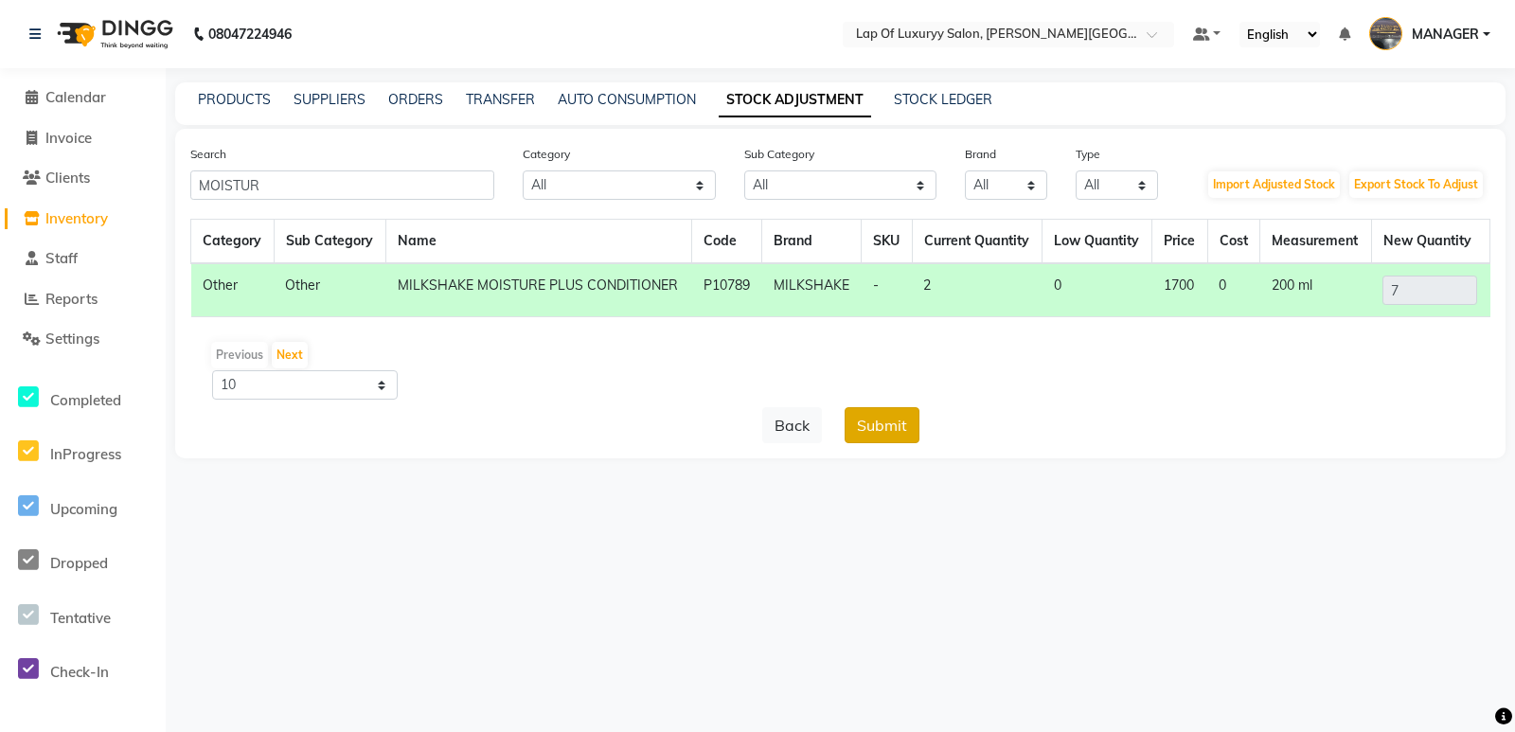
click at [857, 409] on button "Submit" at bounding box center [882, 425] width 75 height 36
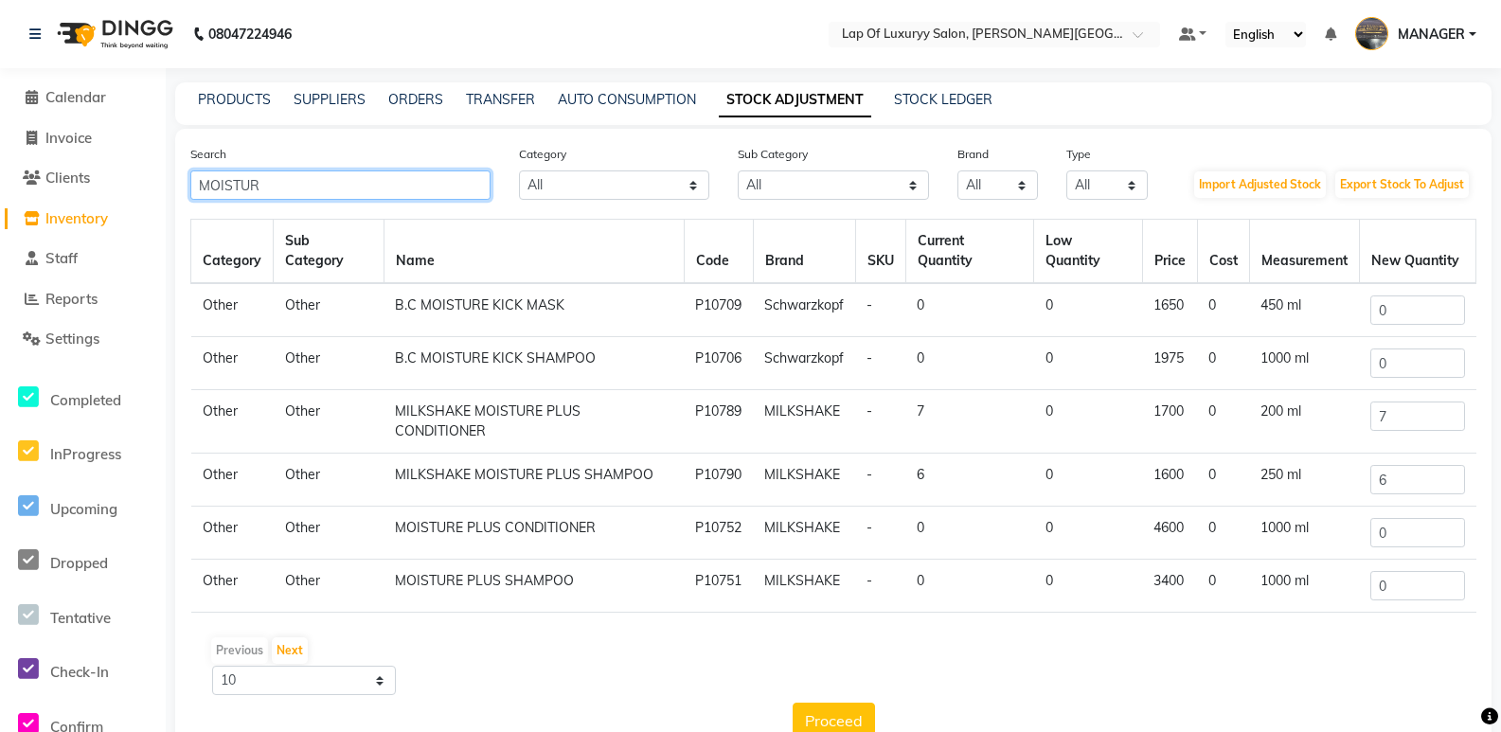
click at [293, 192] on input "MOISTUR" at bounding box center [340, 184] width 300 height 29
type input "M"
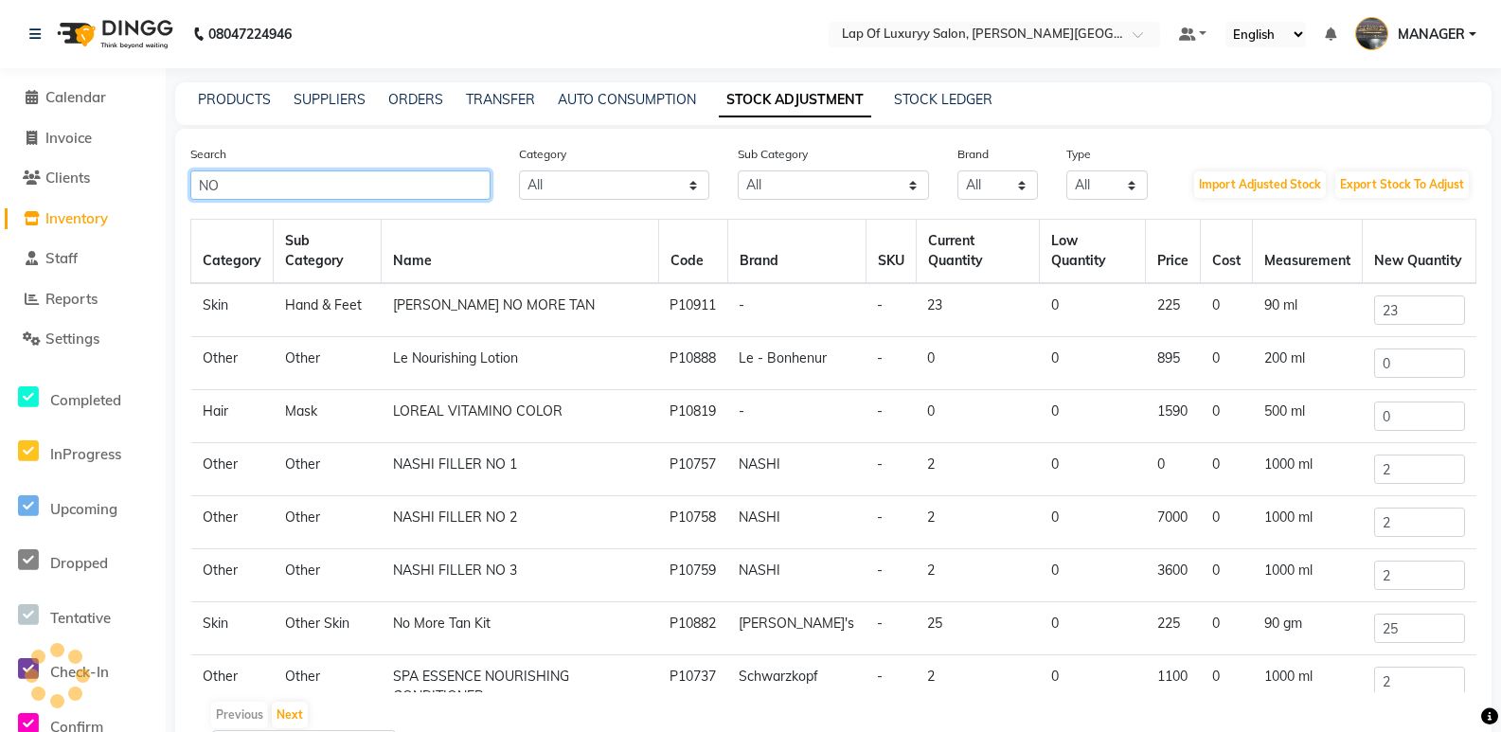
type input "N"
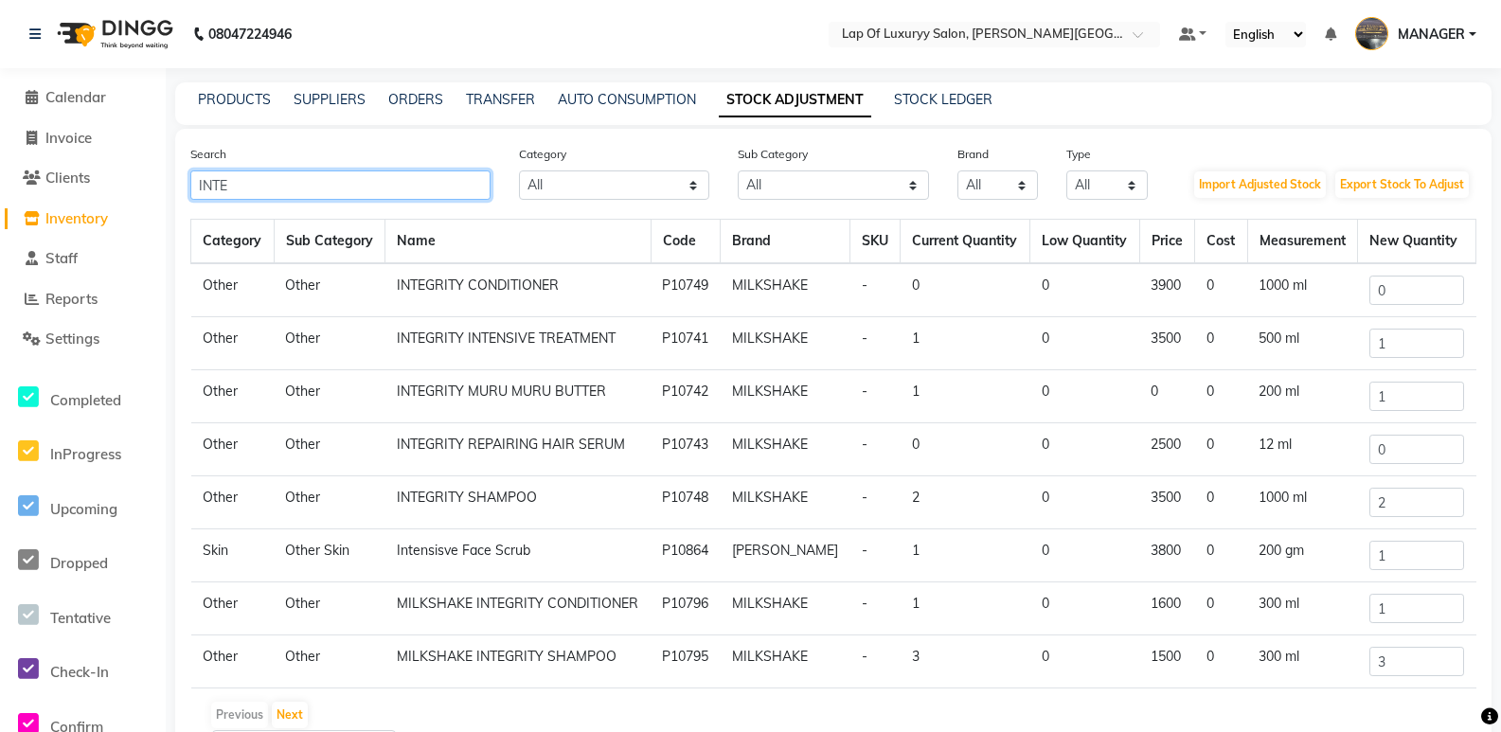
type input "INTE"
click at [1417, 600] on input "1" at bounding box center [1417, 608] width 95 height 29
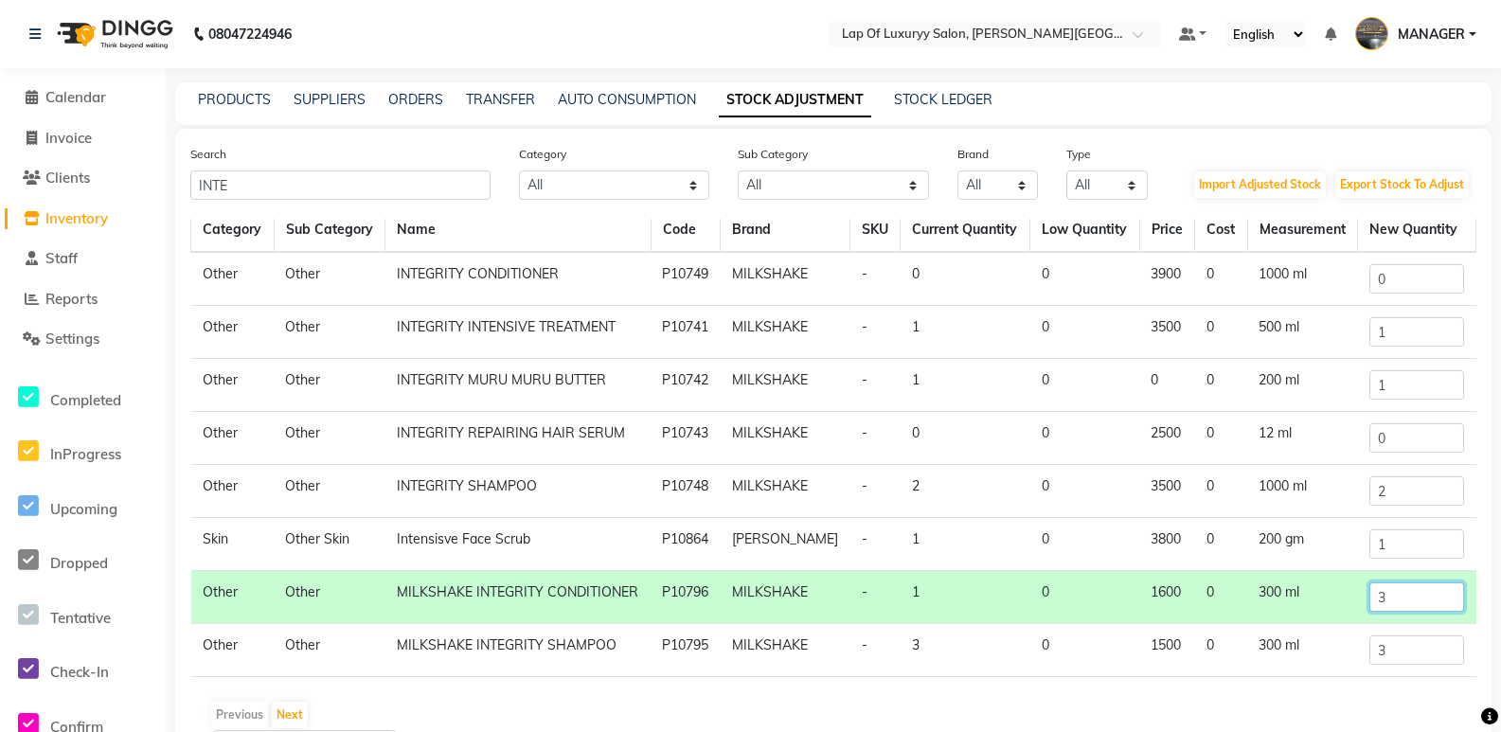
scroll to position [115, 0]
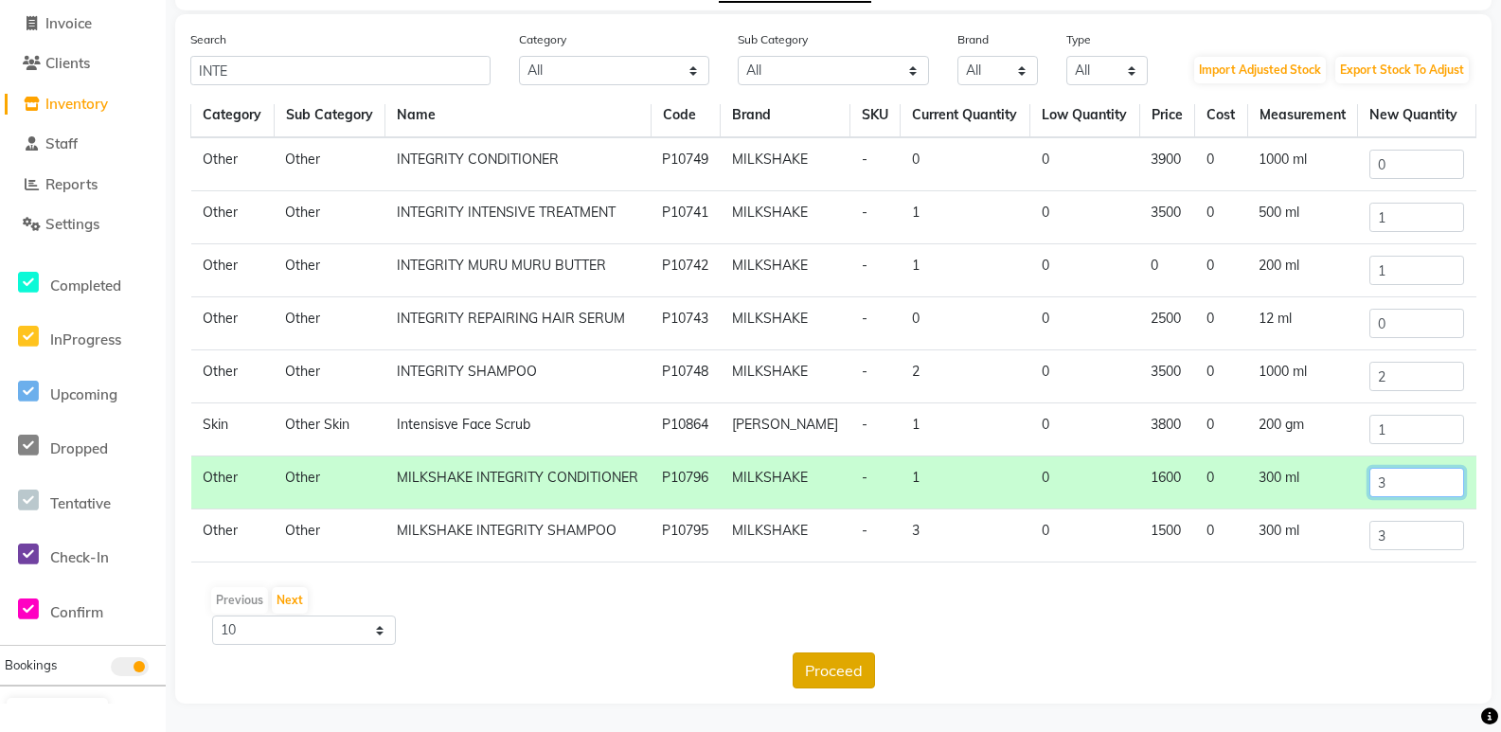
type input "3"
click at [832, 679] on button "Proceed" at bounding box center [834, 671] width 82 height 36
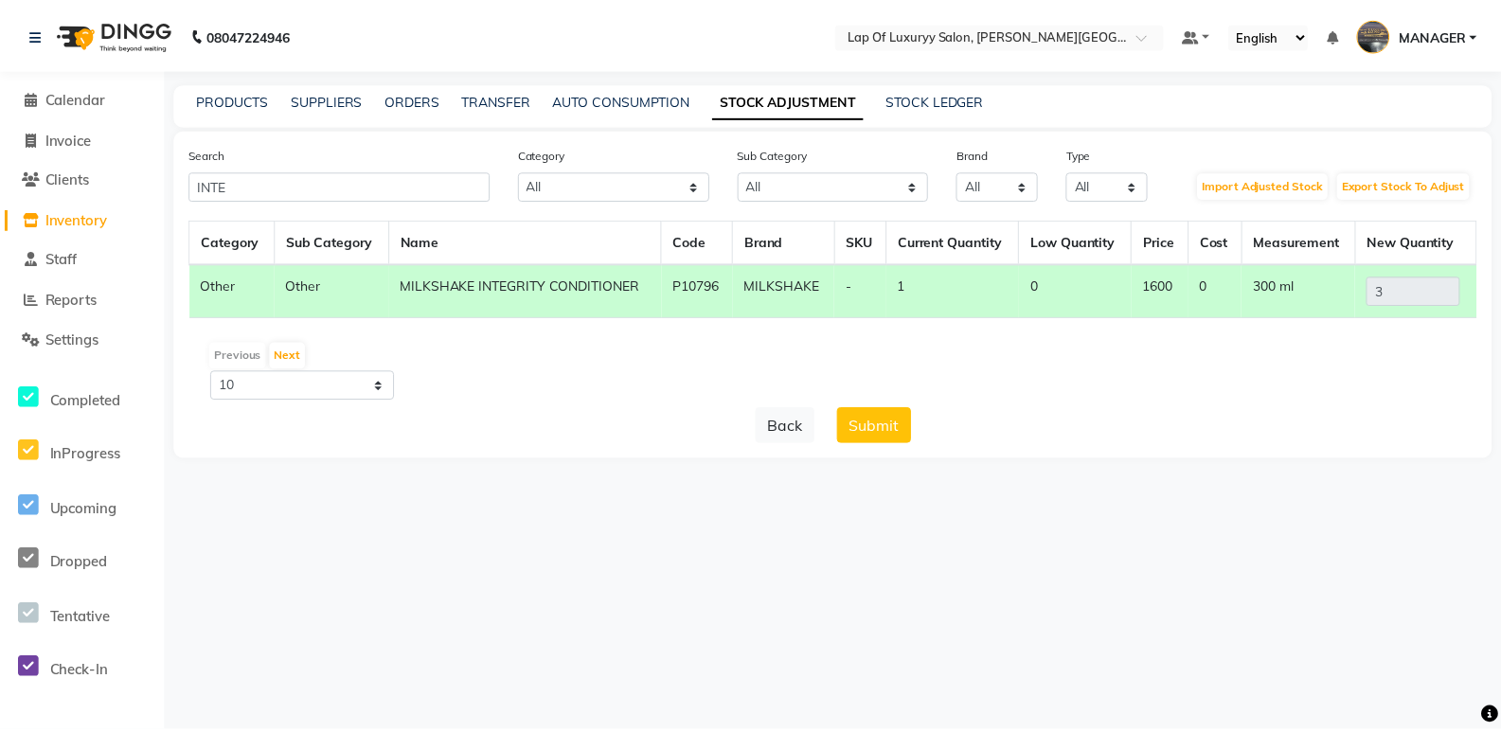
scroll to position [0, 0]
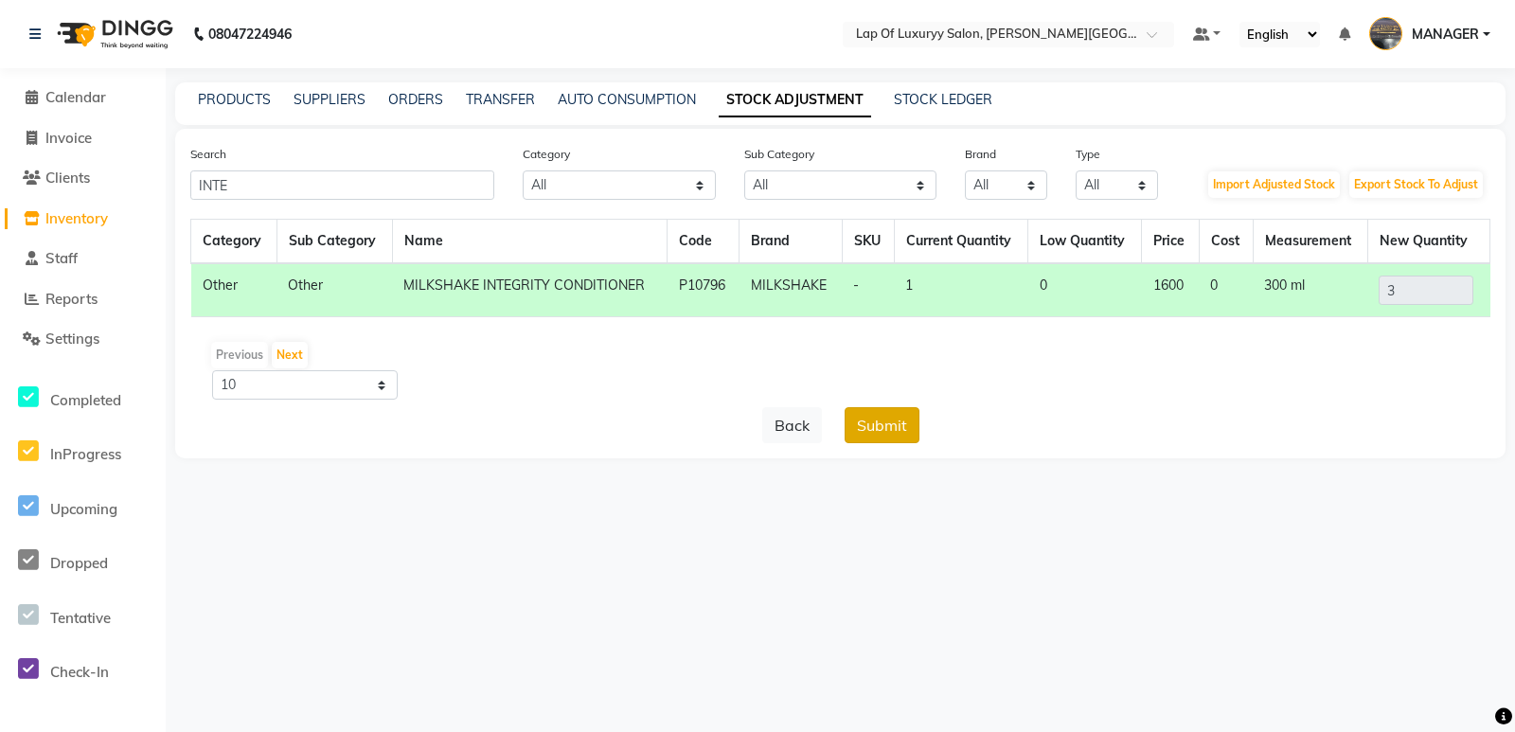
click at [908, 425] on button "Submit" at bounding box center [882, 425] width 75 height 36
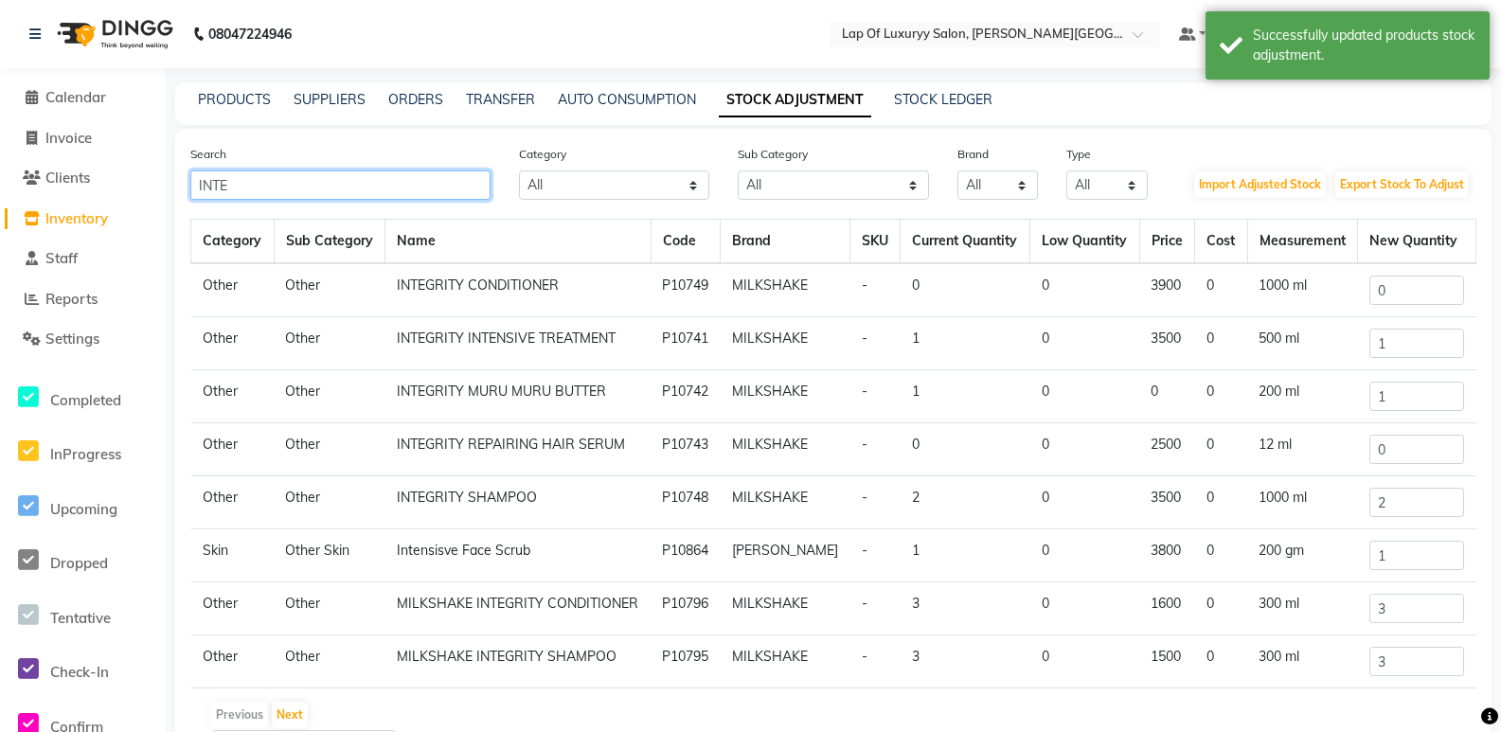
click at [341, 178] on input "INTE" at bounding box center [340, 184] width 300 height 29
type input "I"
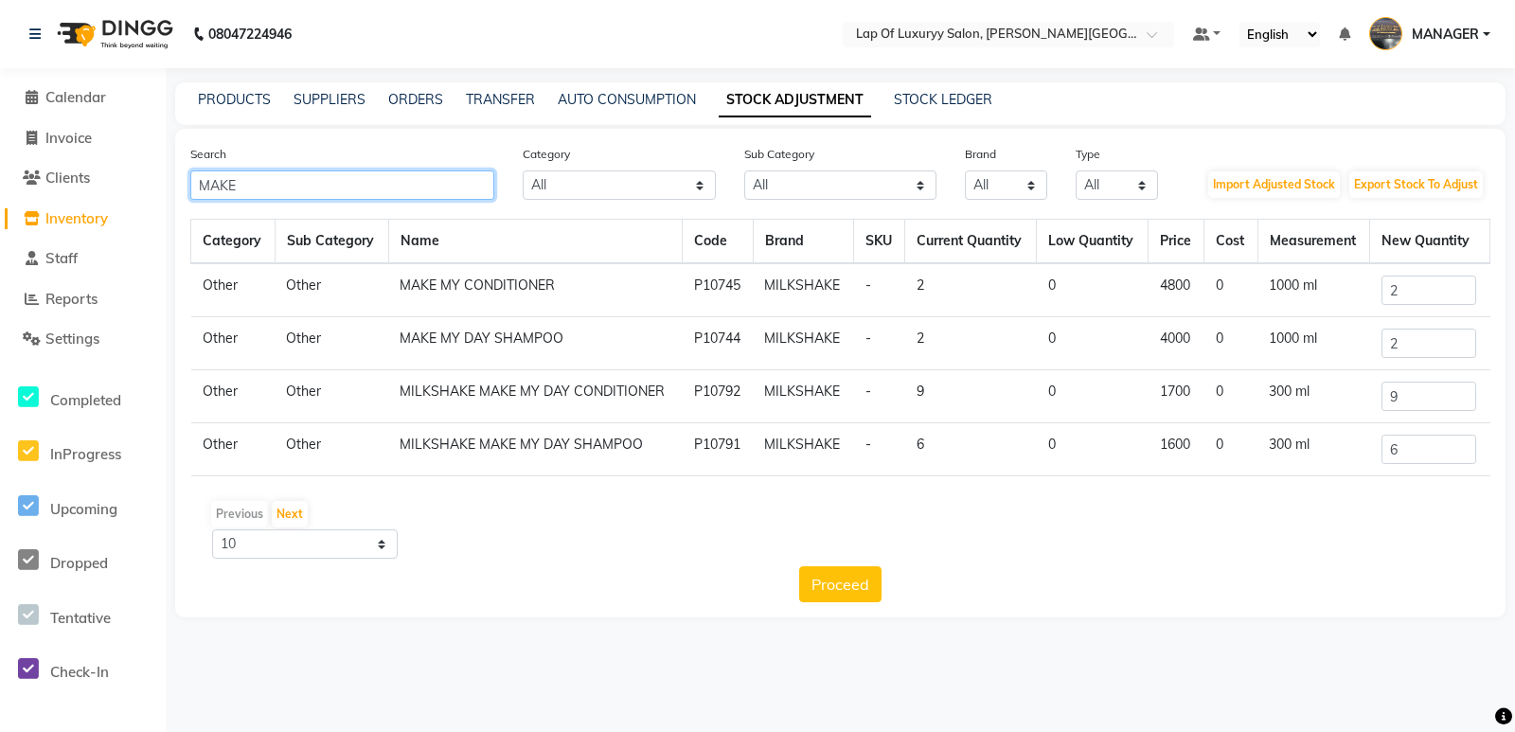
type input "MAKE"
click at [1417, 280] on input "2" at bounding box center [1429, 290] width 95 height 29
click at [1419, 397] on input "9" at bounding box center [1429, 396] width 95 height 29
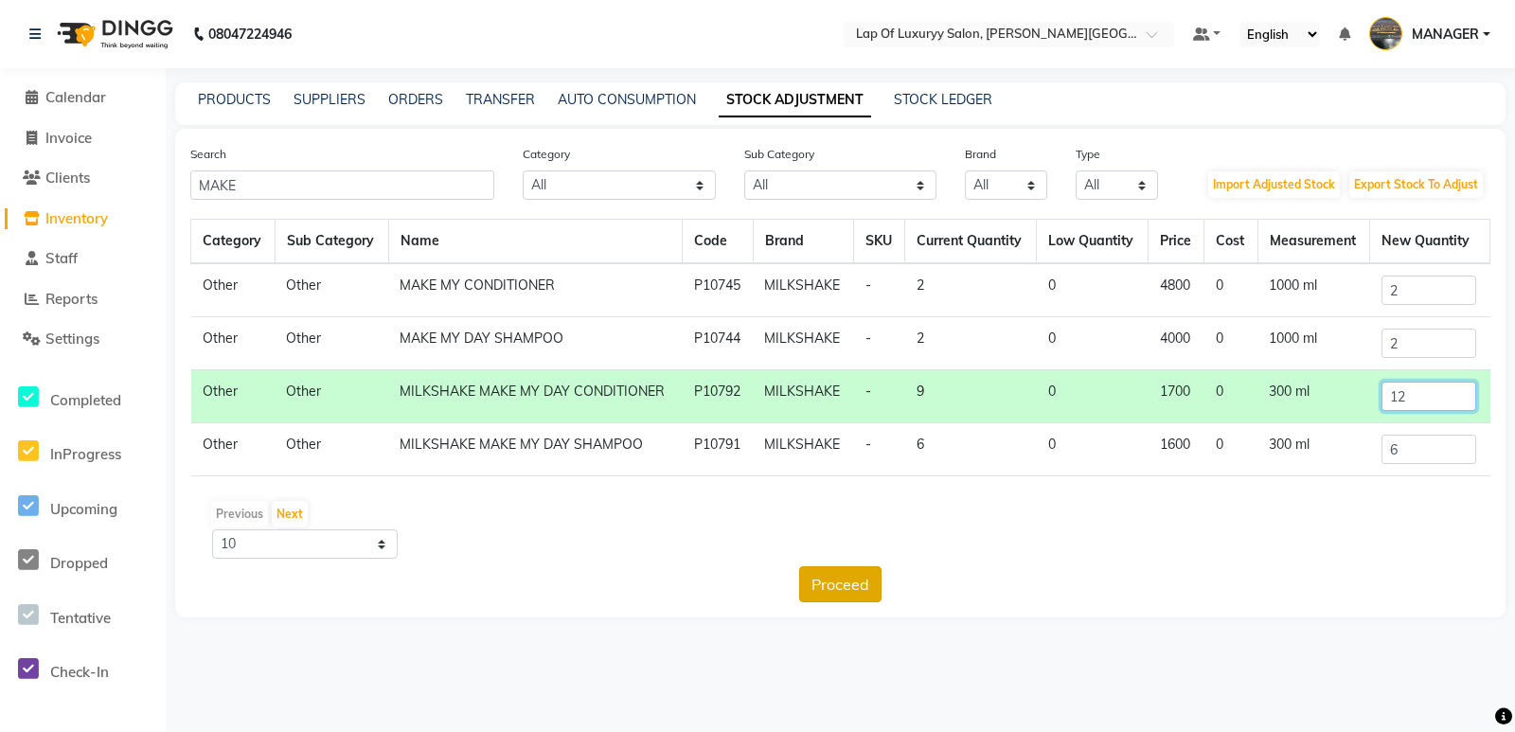
type input "12"
click at [847, 577] on button "Proceed" at bounding box center [840, 584] width 82 height 36
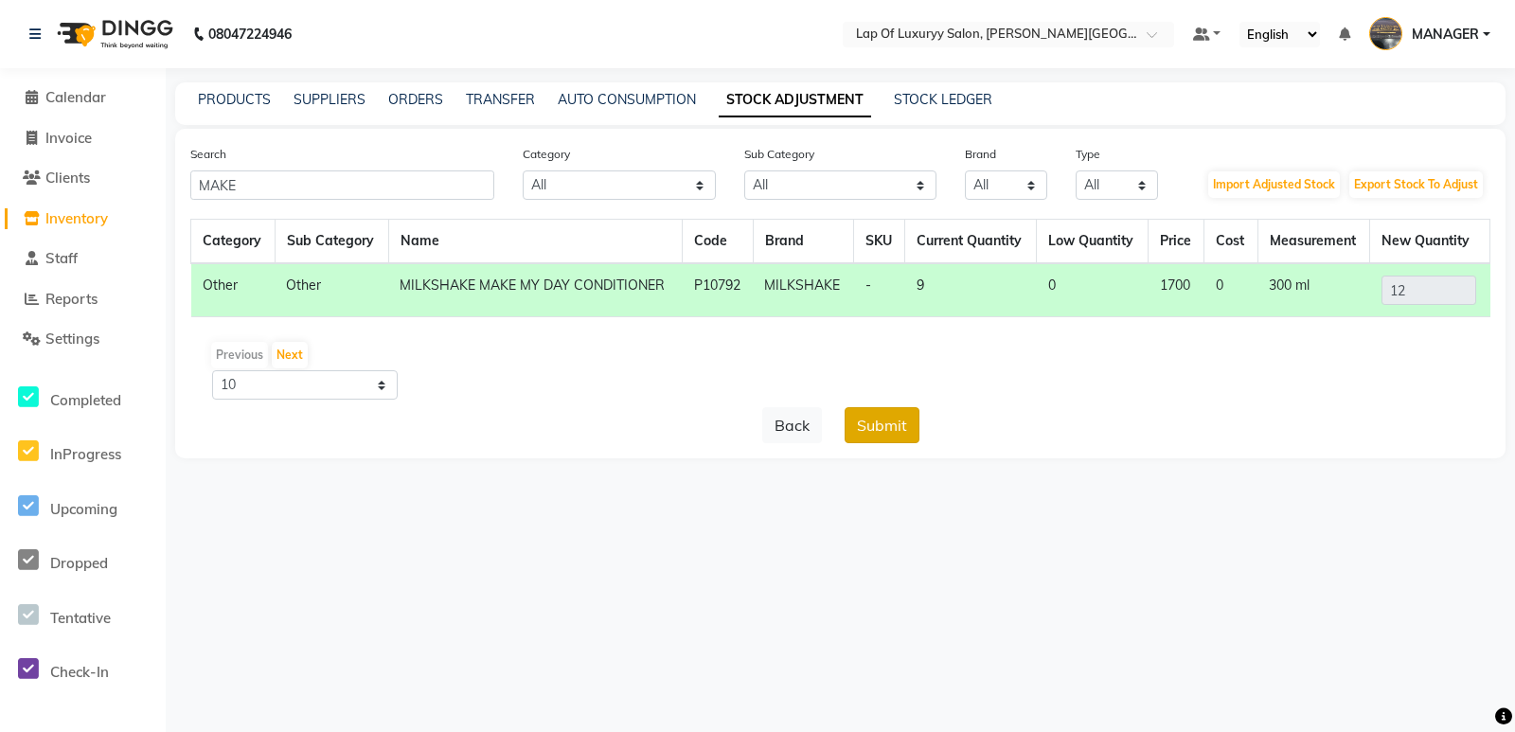
click at [863, 415] on button "Submit" at bounding box center [882, 425] width 75 height 36
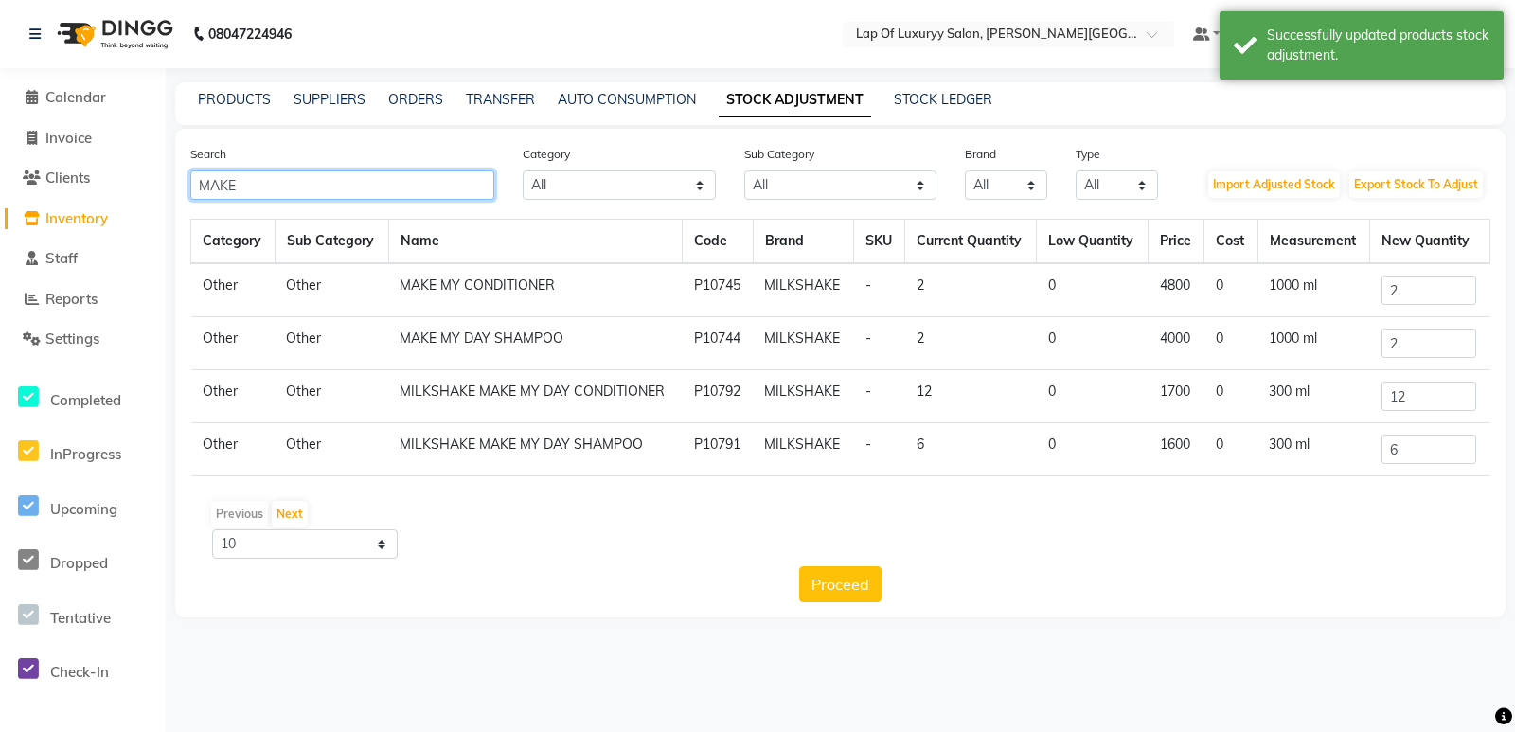
click at [278, 183] on input "MAKE" at bounding box center [342, 184] width 304 height 29
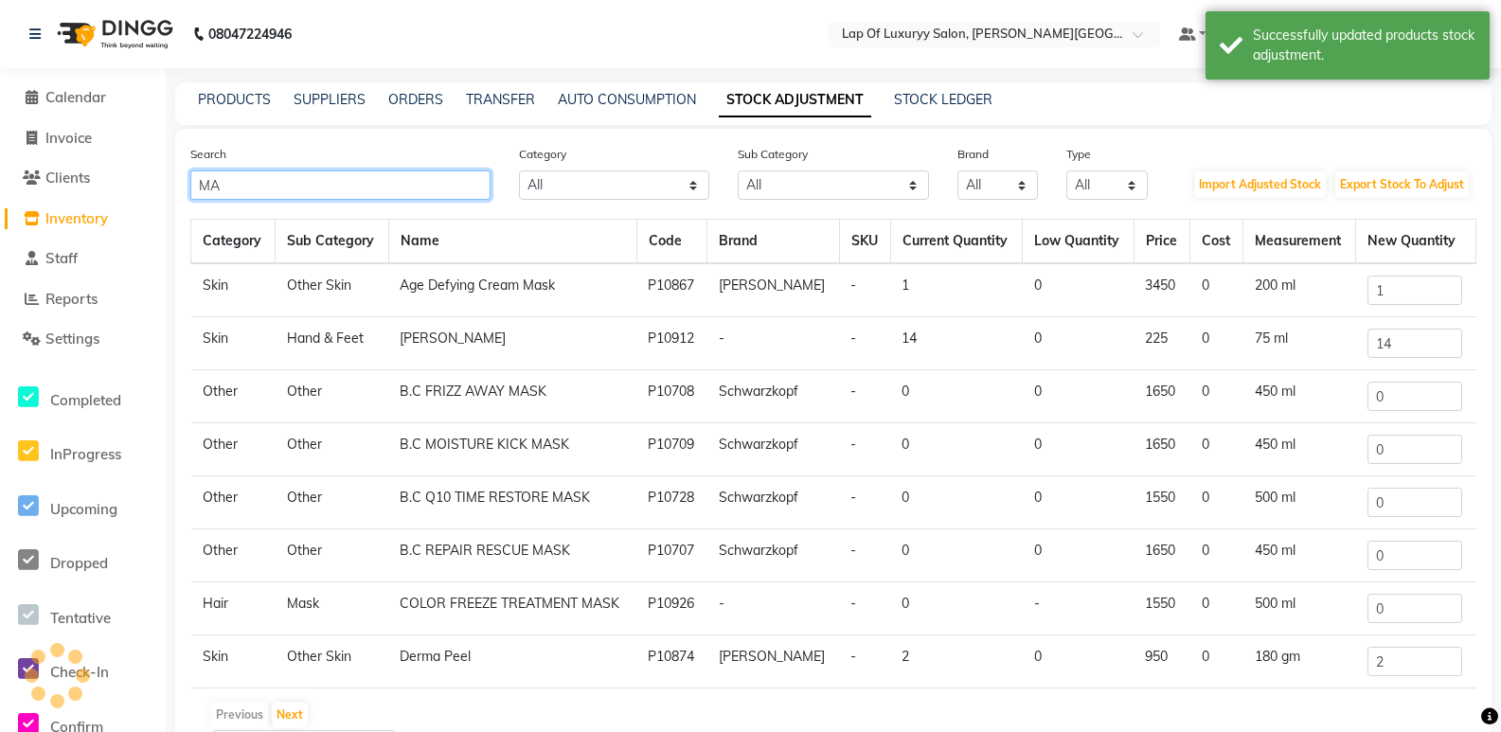
type input "M"
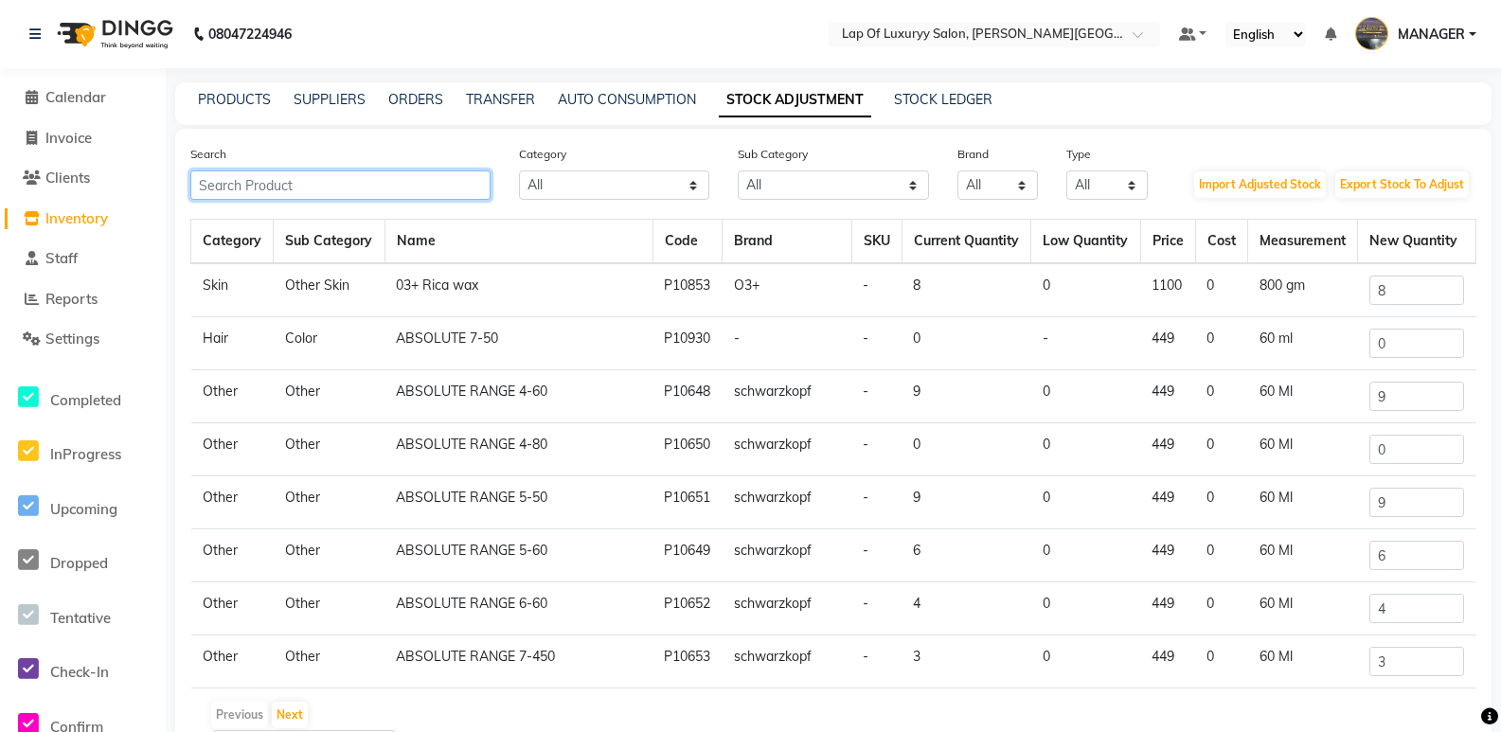
type input "U"
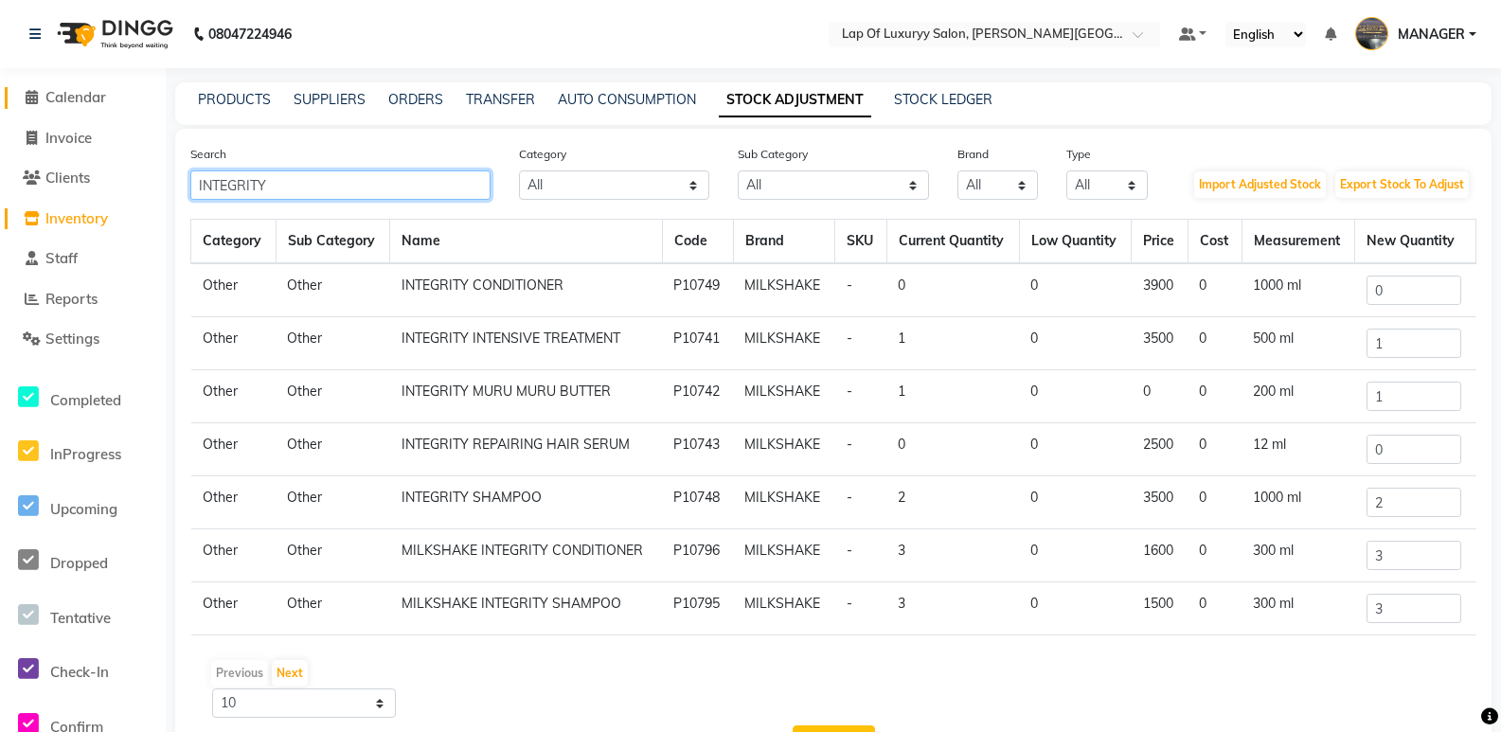
type input "INTEGRITY"
click at [29, 93] on icon at bounding box center [32, 97] width 12 height 14
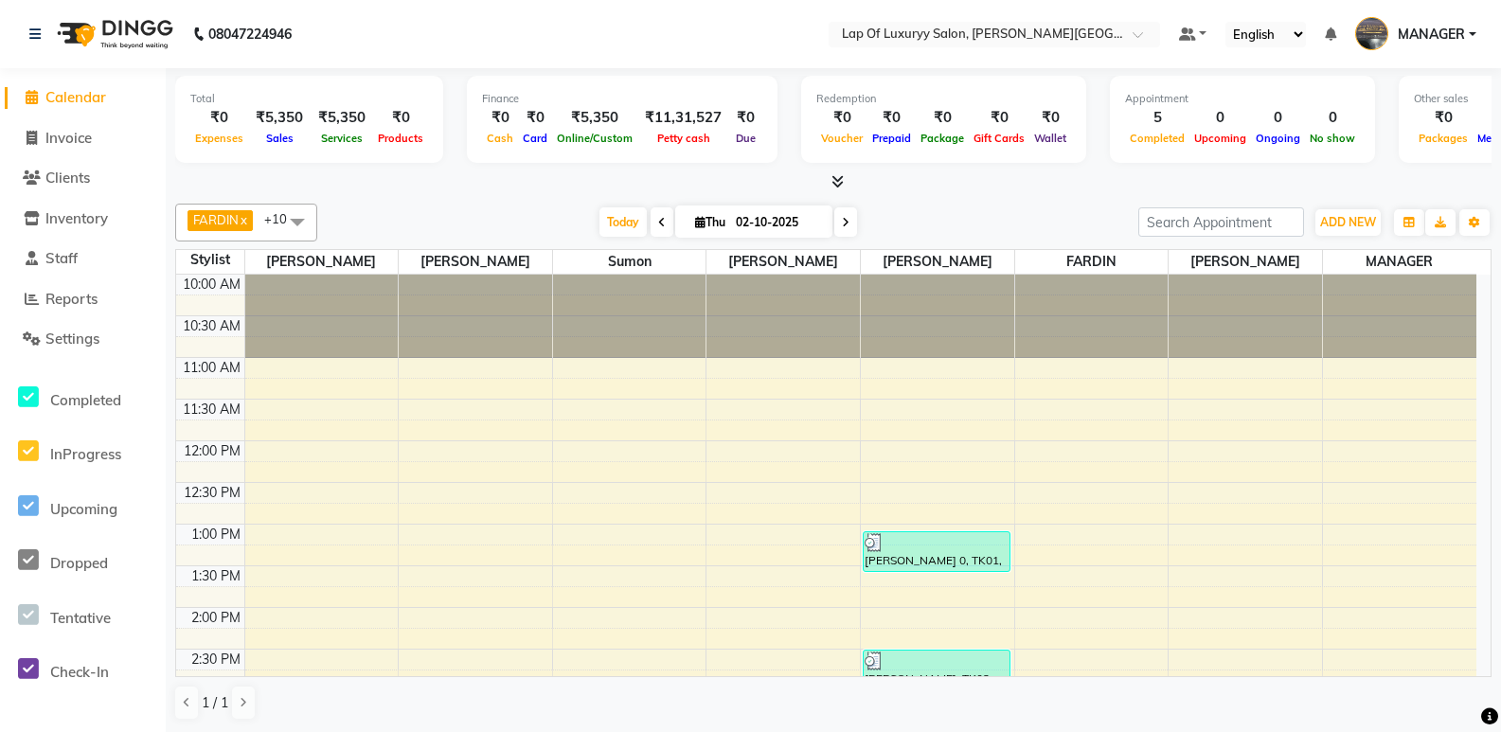
click at [380, 200] on div "FARDIN x [PERSON_NAME] x [PERSON_NAME] H x MANAGER x [PERSON_NAME] x RAHUL x RI…" at bounding box center [833, 462] width 1317 height 532
